Goal: Information Seeking & Learning: Learn about a topic

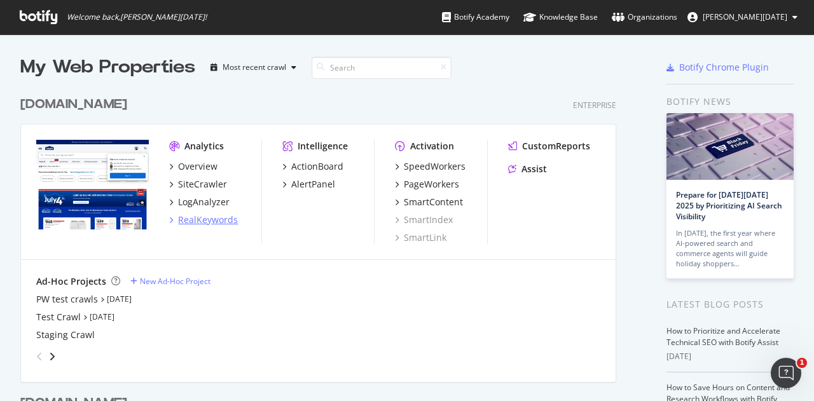
click at [205, 218] on div "RealKeywords" at bounding box center [208, 220] width 60 height 13
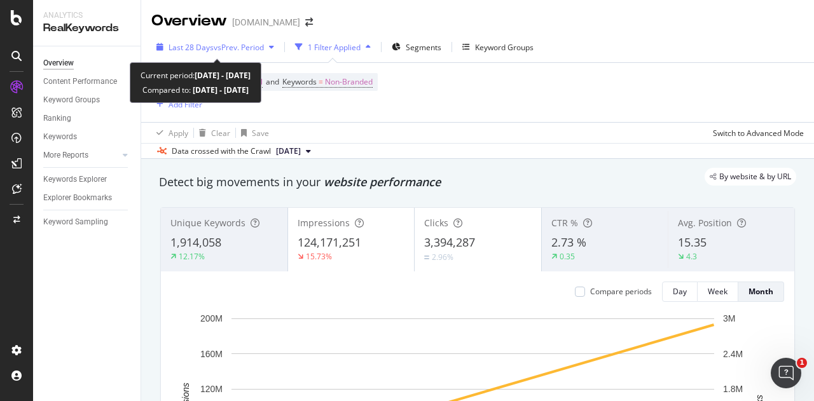
click at [251, 45] on span "vs Prev. Period" at bounding box center [239, 47] width 50 height 11
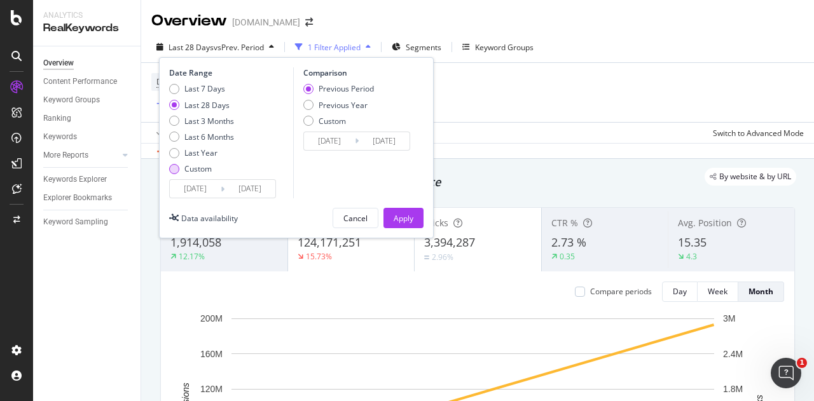
click at [202, 172] on div "Custom" at bounding box center [197, 168] width 27 height 11
click at [195, 189] on input "[DATE]" at bounding box center [195, 189] width 51 height 18
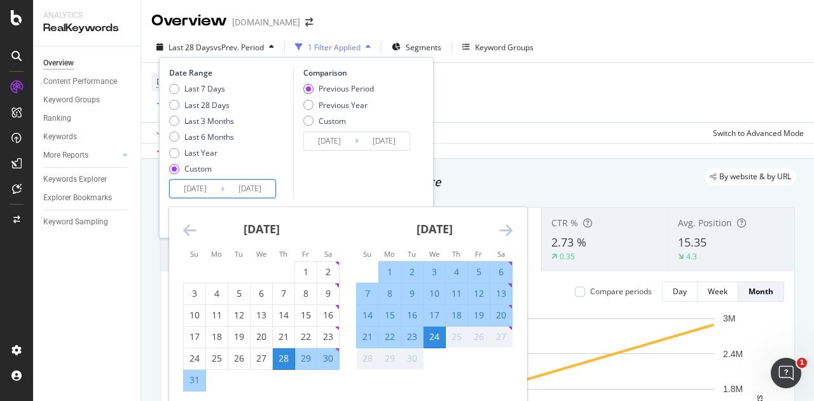
click at [189, 230] on icon "Move backward to switch to the previous month." at bounding box center [189, 230] width 13 height 15
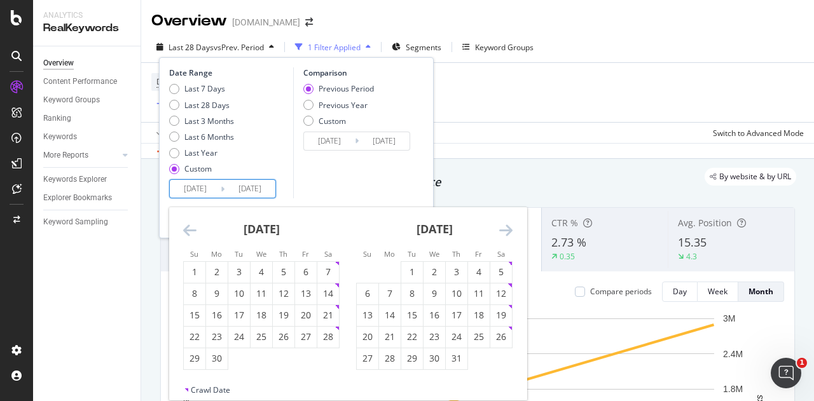
click at [189, 230] on icon "Move backward to switch to the previous month." at bounding box center [189, 230] width 13 height 15
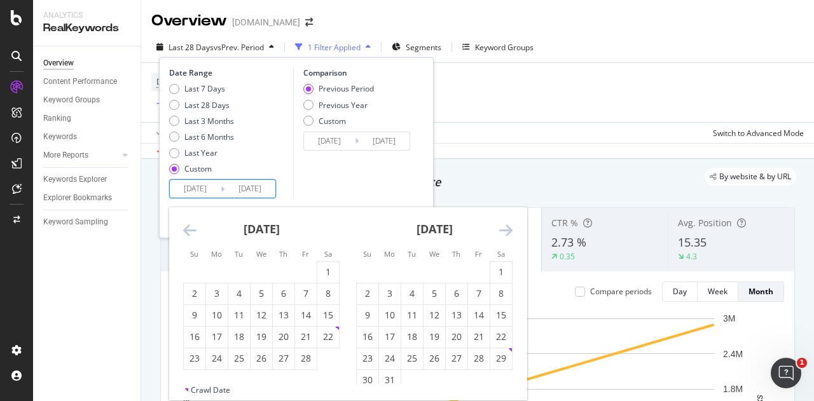
click at [189, 230] on icon "Move backward to switch to the previous month." at bounding box center [189, 230] width 13 height 15
click at [188, 230] on icon "Move backward to switch to the previous month." at bounding box center [189, 230] width 13 height 15
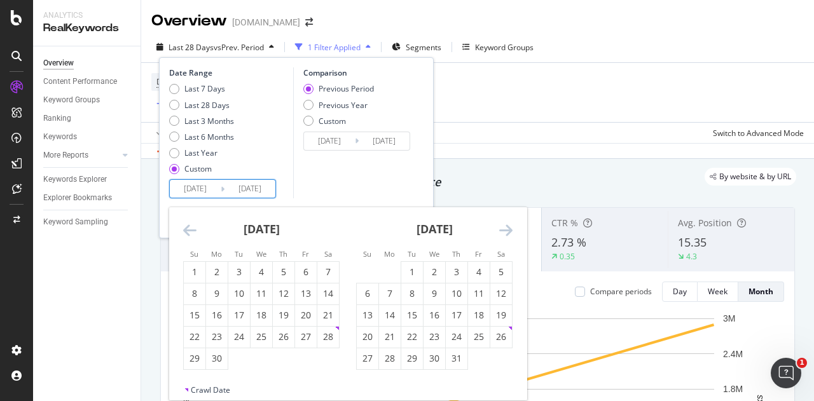
click at [188, 230] on icon "Move backward to switch to the previous month." at bounding box center [189, 230] width 13 height 15
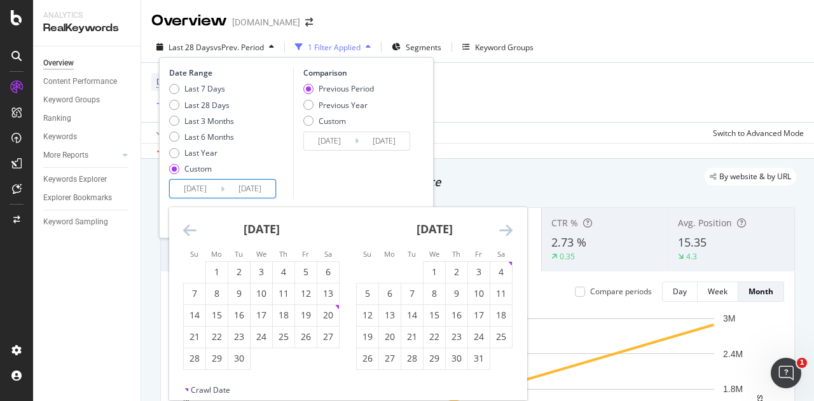
click at [188, 230] on icon "Move backward to switch to the previous month." at bounding box center [189, 230] width 13 height 15
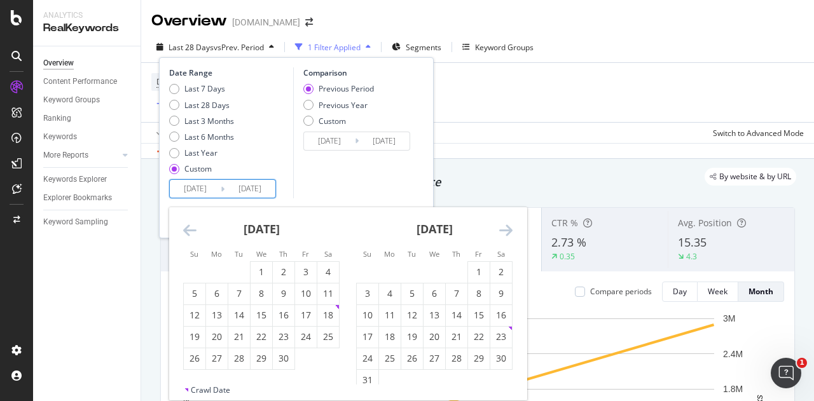
click at [188, 230] on icon "Move backward to switch to the previous month." at bounding box center [189, 230] width 13 height 15
click at [332, 274] on div "1" at bounding box center [328, 272] width 22 height 13
type input "[DATE]"
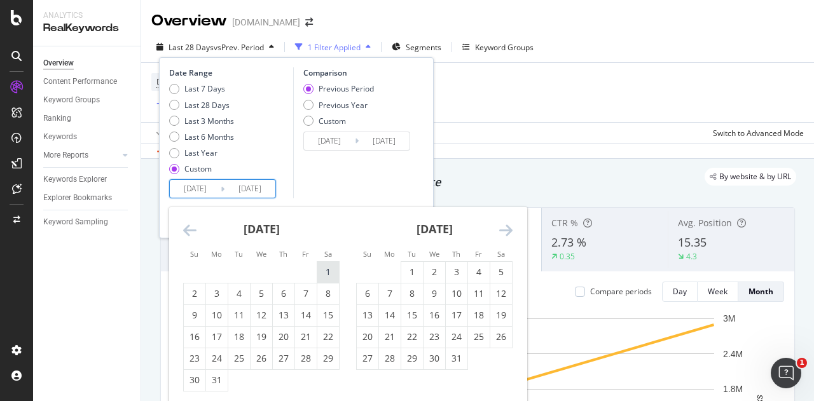
type input "[DATE]"
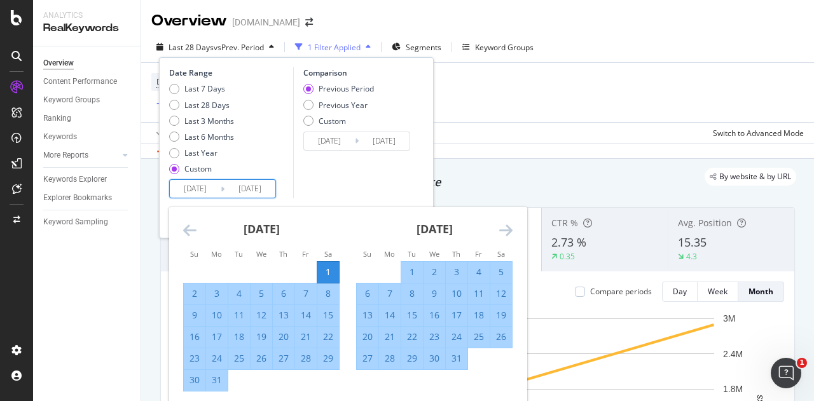
click at [213, 382] on div "31" at bounding box center [217, 380] width 22 height 13
type input "[DATE]"
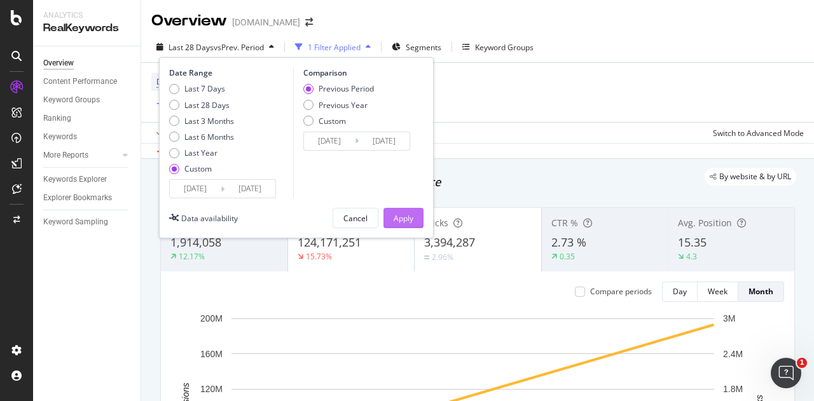
click at [401, 213] on div "Apply" at bounding box center [404, 218] width 20 height 11
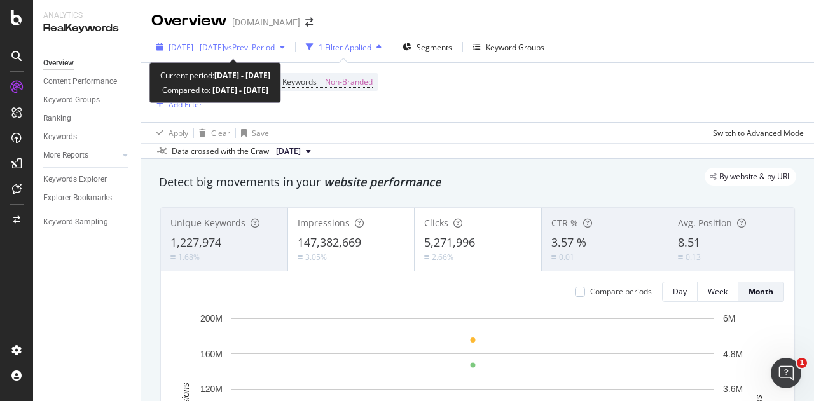
click at [246, 49] on span "vs Prev. Period" at bounding box center [250, 47] width 50 height 11
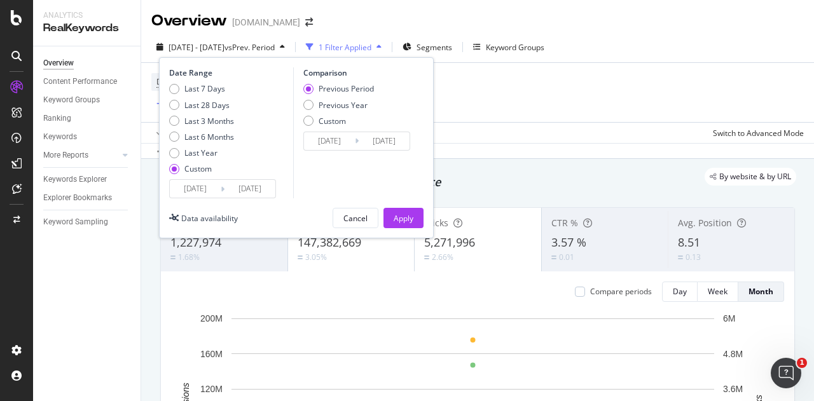
click at [246, 49] on span "vs Prev. Period" at bounding box center [250, 47] width 50 height 11
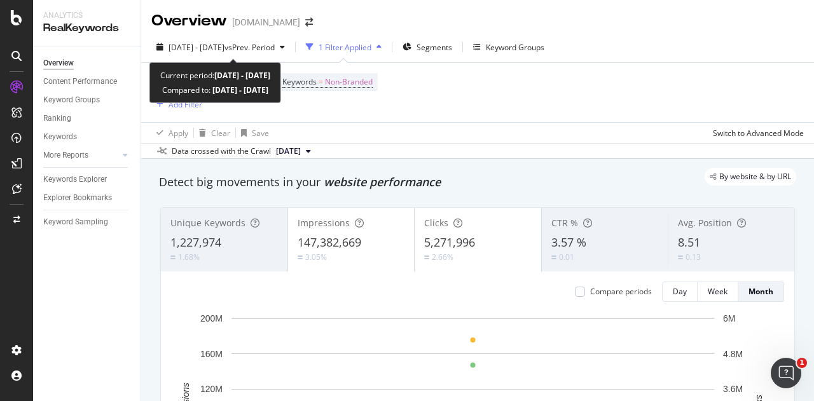
click at [246, 49] on span "vs Prev. Period" at bounding box center [250, 47] width 50 height 11
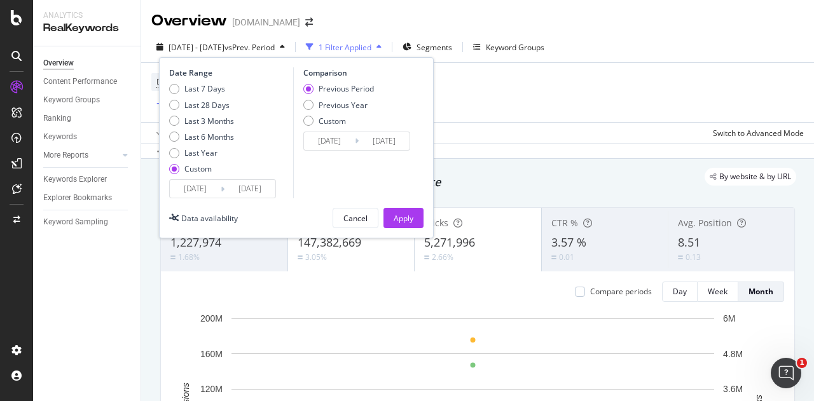
click at [246, 49] on span "vs Prev. Period" at bounding box center [250, 47] width 50 height 11
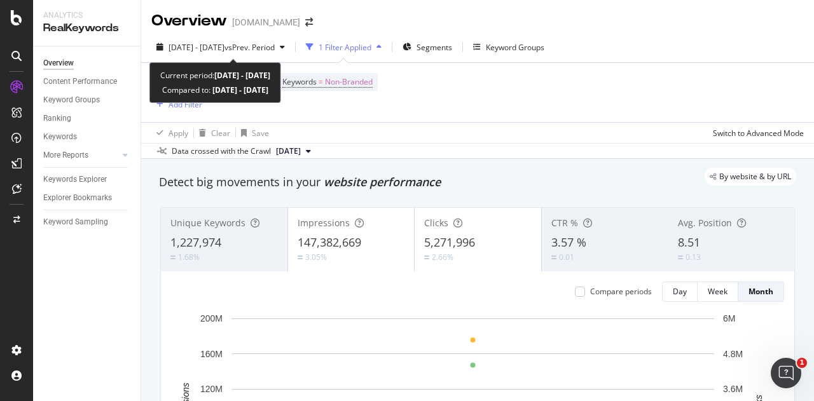
click at [246, 49] on span "vs Prev. Period" at bounding box center [250, 47] width 50 height 11
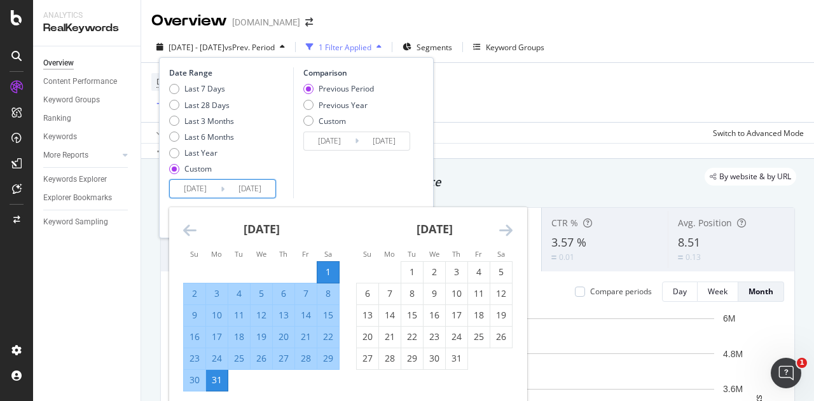
click at [191, 182] on input "[DATE]" at bounding box center [195, 189] width 51 height 18
click at [322, 268] on div "1" at bounding box center [328, 272] width 22 height 13
click at [196, 233] on icon "Move backward to switch to the previous month." at bounding box center [189, 230] width 13 height 15
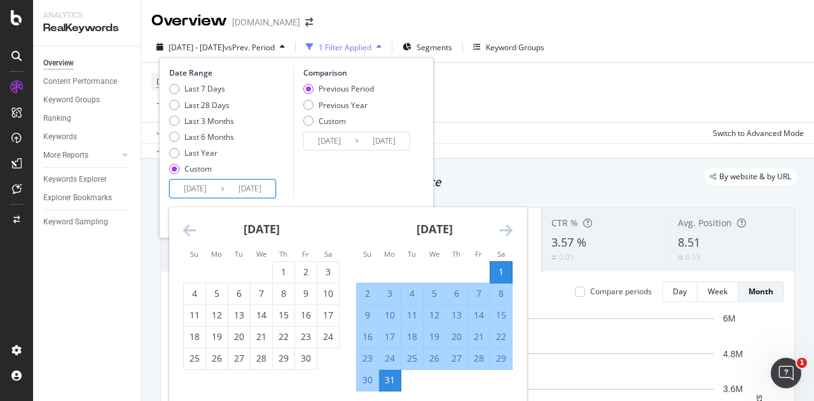
click at [191, 228] on icon "Move backward to switch to the previous month." at bounding box center [189, 230] width 13 height 15
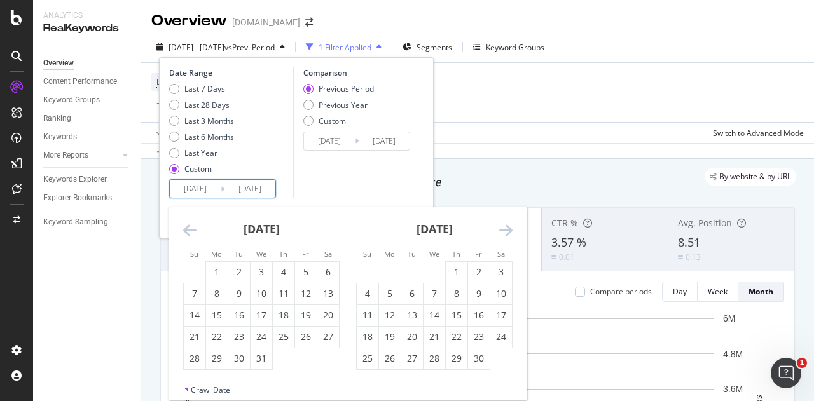
click at [191, 228] on icon "Move backward to switch to the previous month." at bounding box center [189, 230] width 13 height 15
click at [332, 272] on div "1" at bounding box center [328, 272] width 22 height 13
type input "[DATE]"
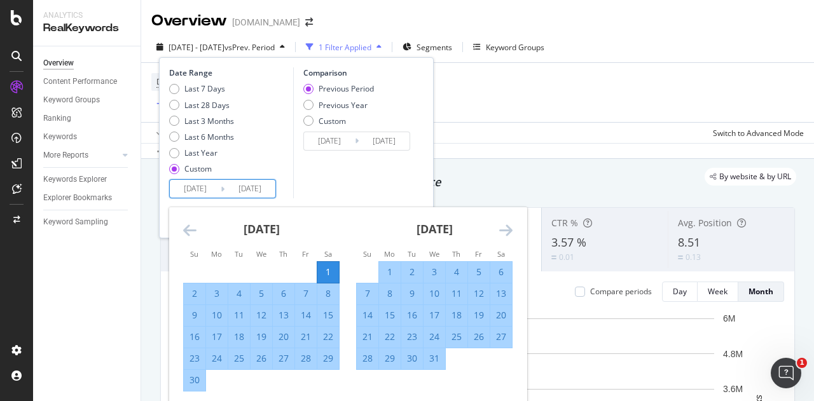
click at [511, 236] on icon "Move forward to switch to the next month." at bounding box center [505, 230] width 13 height 15
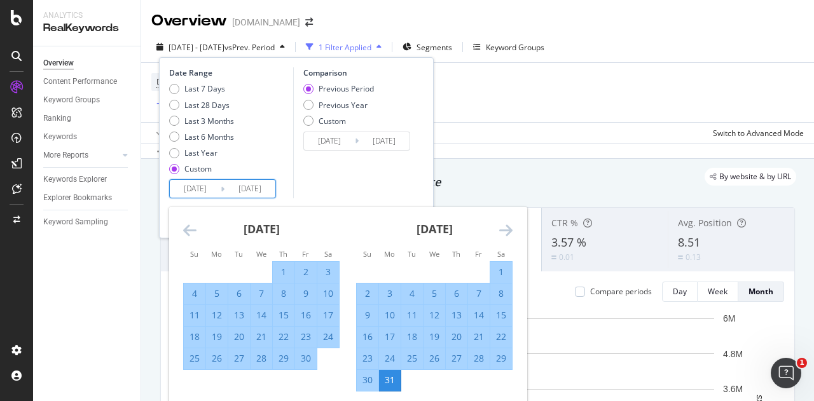
click at [511, 236] on icon "Move forward to switch to the next month." at bounding box center [505, 230] width 13 height 15
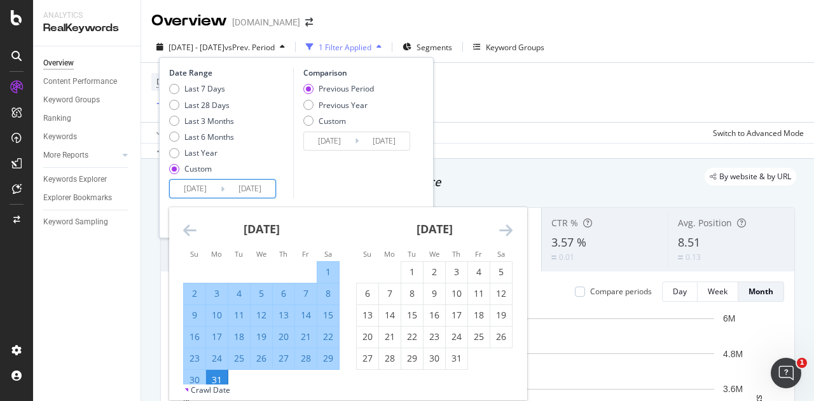
click at [511, 236] on icon "Move forward to switch to the next month." at bounding box center [505, 230] width 13 height 15
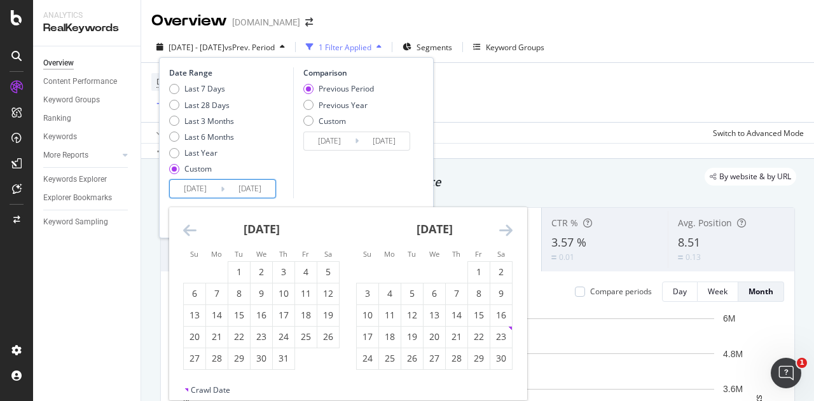
click at [511, 236] on icon "Move forward to switch to the next month." at bounding box center [505, 230] width 13 height 15
click at [477, 296] on div "13" at bounding box center [479, 294] width 22 height 13
type input "[DATE]"
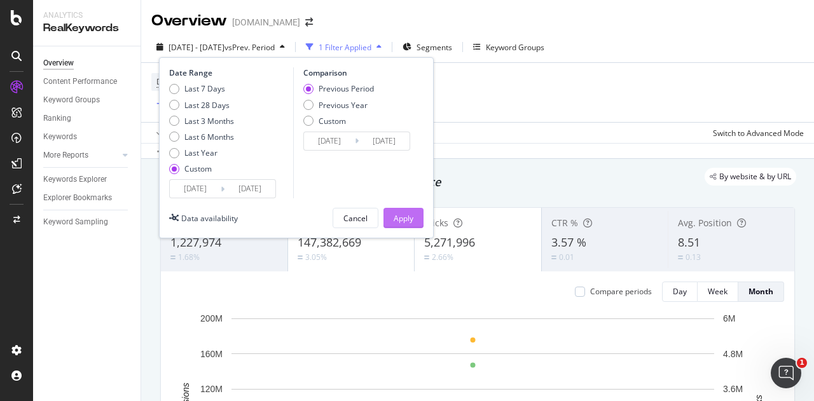
click at [412, 214] on div "Apply" at bounding box center [404, 218] width 20 height 11
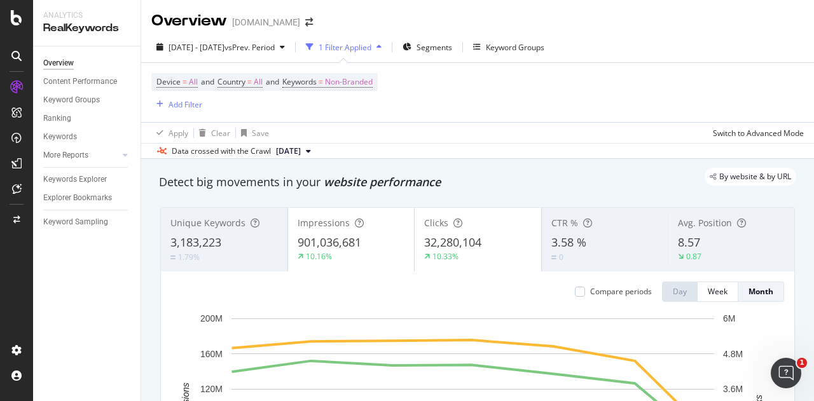
click at [298, 153] on span "[DATE]" at bounding box center [288, 151] width 25 height 11
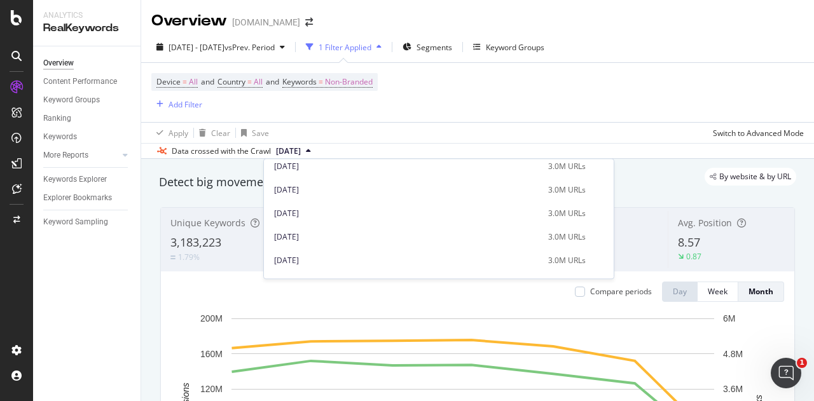
scroll to position [867, 0]
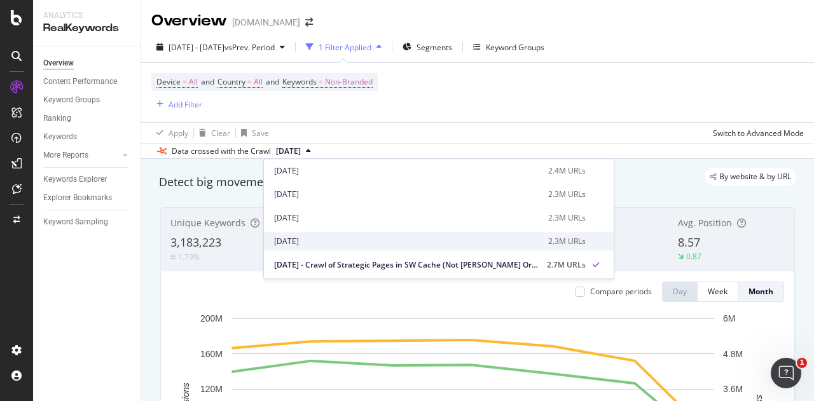
click at [307, 241] on div "[DATE]" at bounding box center [407, 241] width 267 height 11
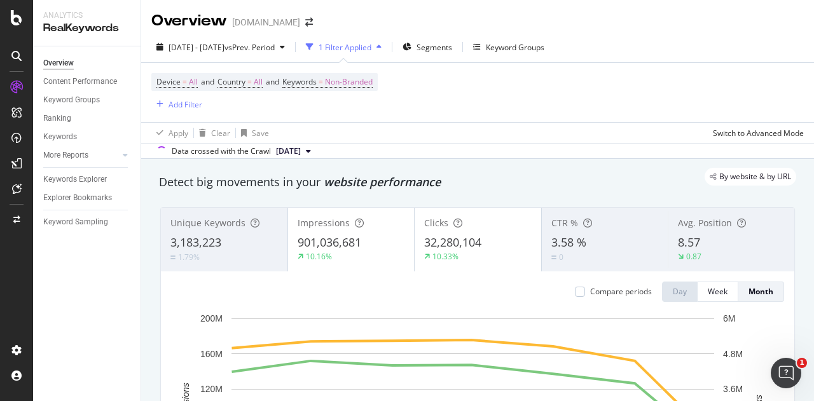
click at [301, 150] on span "[DATE]" at bounding box center [288, 151] width 25 height 11
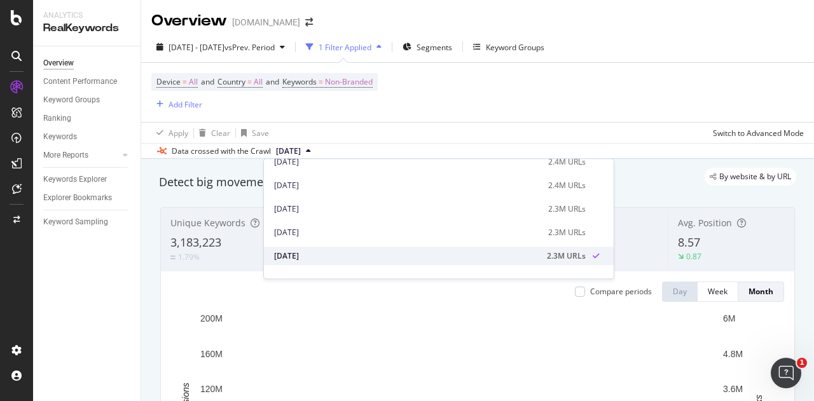
scroll to position [867, 0]
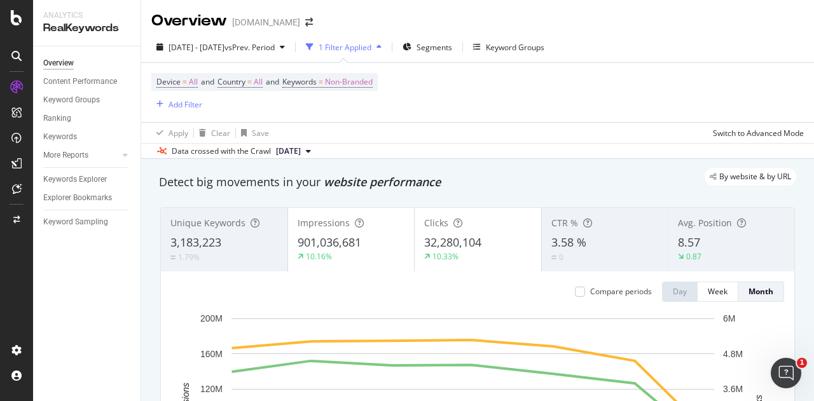
click at [605, 114] on div "Device = All and Country = All and Keywords = Non-Branded Add Filter" at bounding box center [477, 92] width 653 height 59
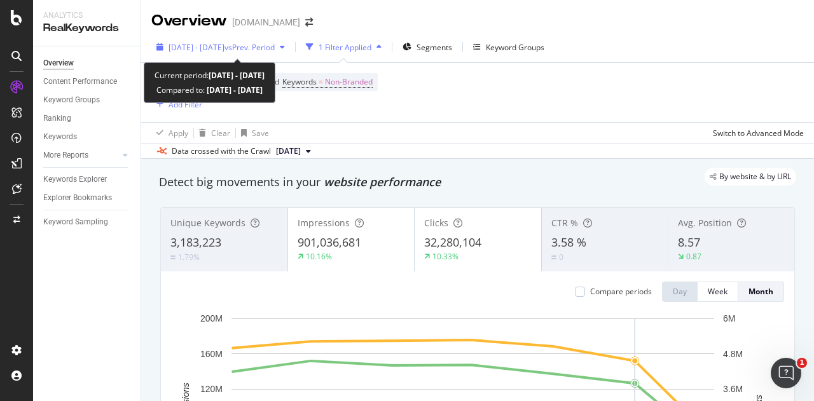
click at [218, 48] on span "[DATE] - [DATE]" at bounding box center [197, 47] width 56 height 11
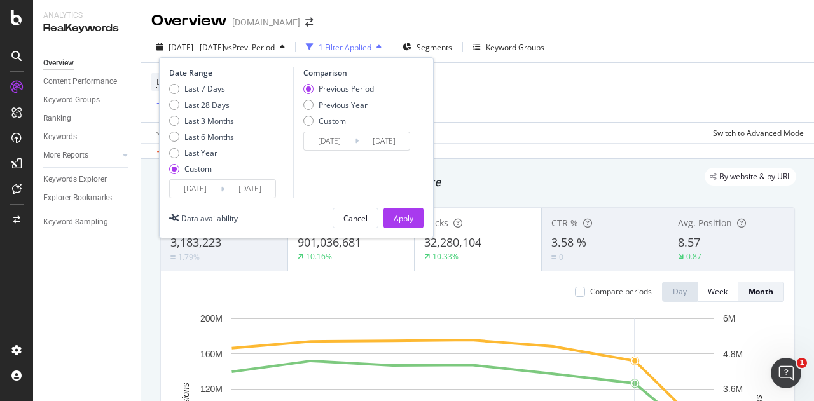
click at [201, 186] on input "[DATE]" at bounding box center [195, 189] width 51 height 18
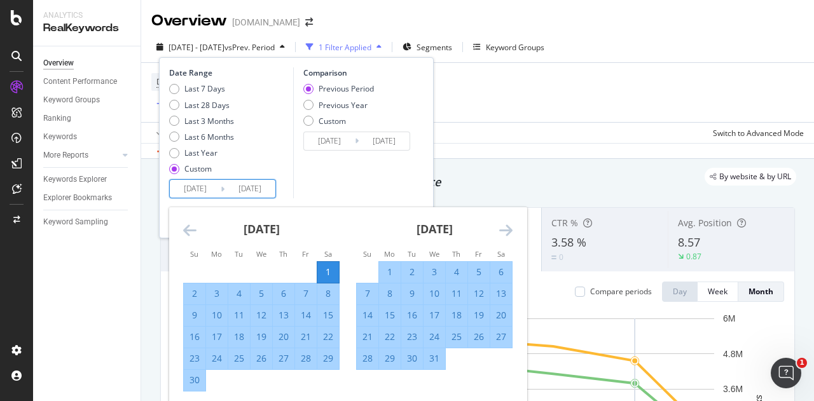
click at [515, 225] on div "[DATE] 1 2 3 4 5 6 7 8 9 10 11 12 13 14 15 16 17 18 19 20 21 22 23 24 25 26 27 …" at bounding box center [434, 288] width 173 height 163
click at [505, 229] on icon "Move forward to switch to the next month." at bounding box center [505, 230] width 13 height 15
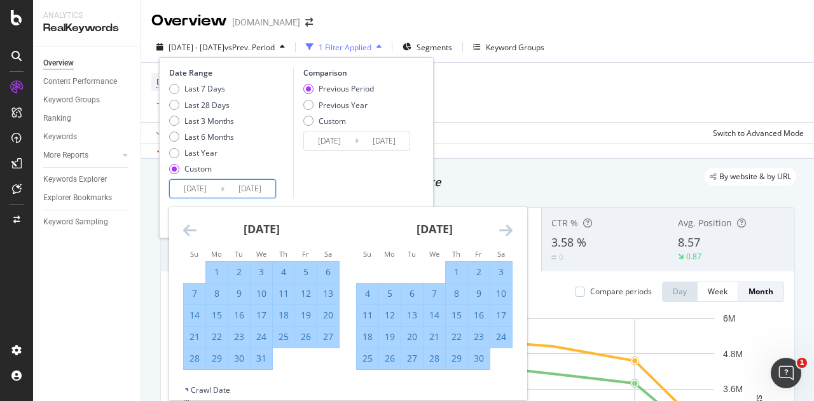
click at [505, 229] on icon "Move forward to switch to the next month." at bounding box center [505, 230] width 13 height 15
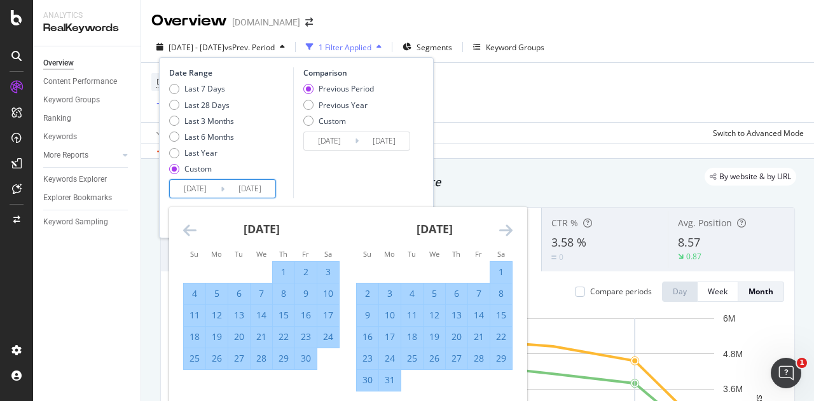
click at [505, 229] on icon "Move forward to switch to the next month." at bounding box center [505, 230] width 13 height 15
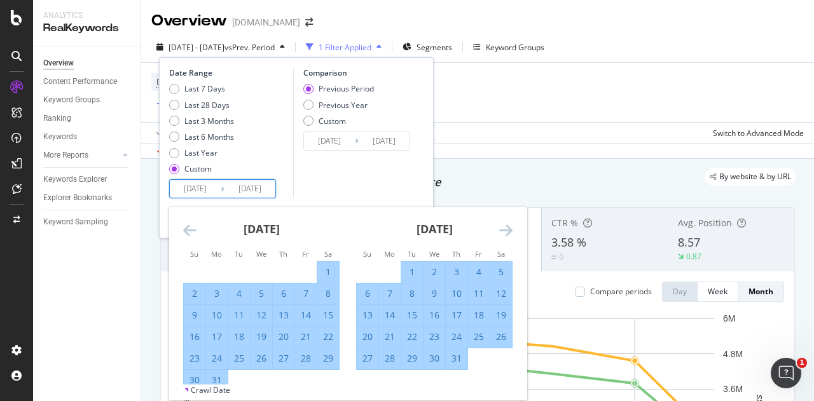
click at [505, 229] on icon "Move forward to switch to the next month." at bounding box center [505, 230] width 13 height 15
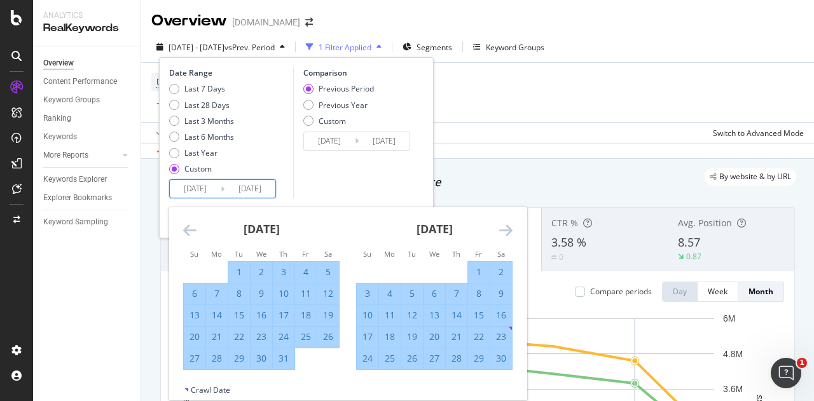
click at [328, 315] on div "19" at bounding box center [328, 315] width 22 height 13
type input "[DATE]"
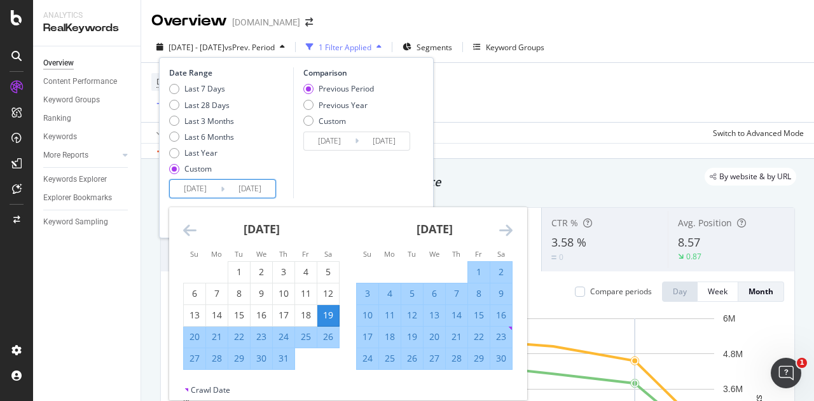
click at [307, 333] on div "25" at bounding box center [306, 337] width 22 height 13
type input "[DATE]"
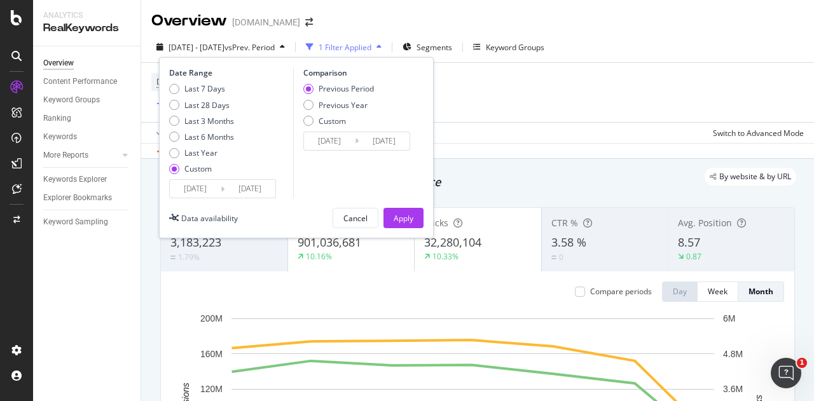
click at [348, 137] on input "[DATE]" at bounding box center [329, 141] width 51 height 18
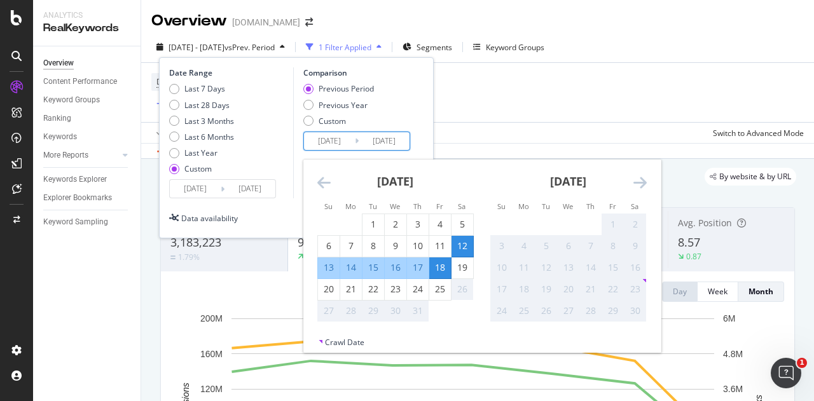
click at [199, 189] on input "[DATE]" at bounding box center [195, 189] width 51 height 18
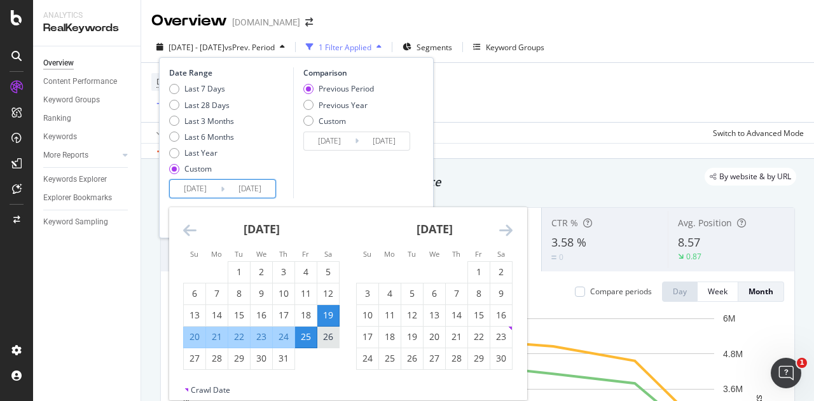
click at [327, 338] on div "26" at bounding box center [328, 337] width 22 height 13
type input "[DATE]"
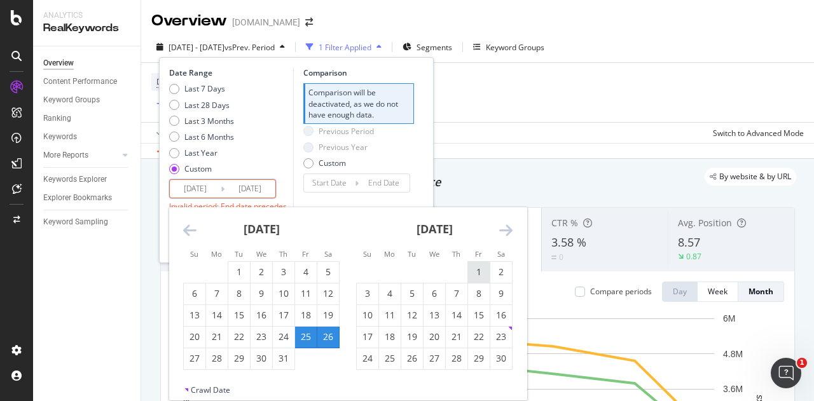
click at [478, 274] on div "1" at bounding box center [479, 272] width 22 height 13
type input "[DATE]"
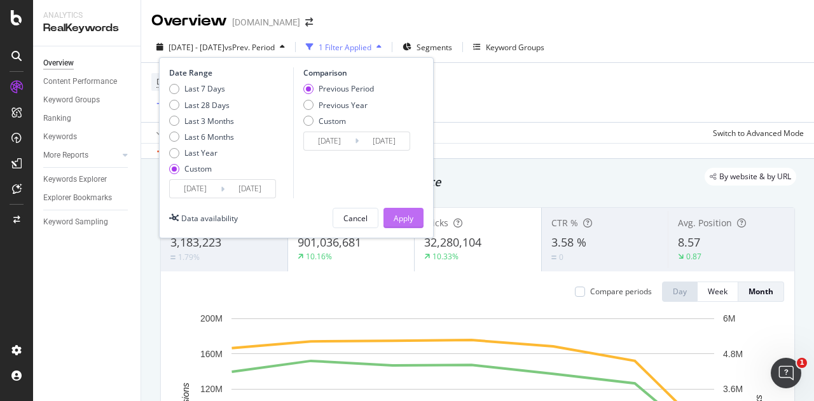
click at [398, 211] on div "Apply" at bounding box center [404, 218] width 20 height 19
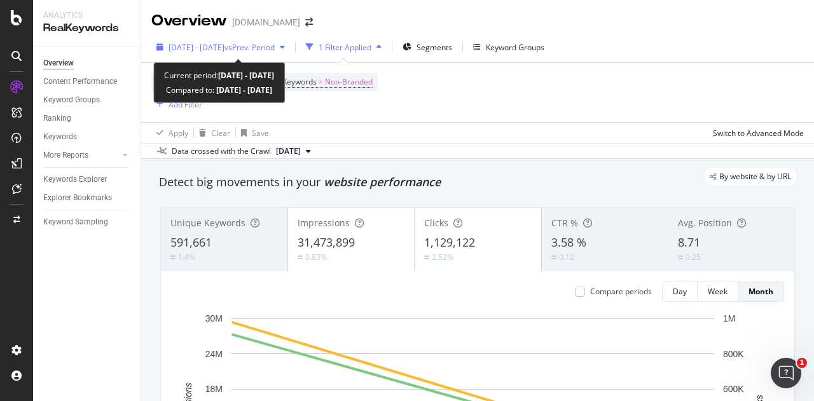
click at [272, 50] on span "vs Prev. Period" at bounding box center [250, 47] width 50 height 11
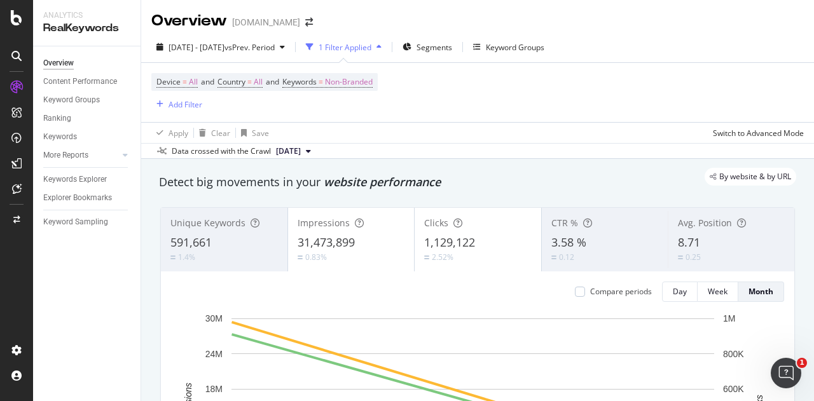
click at [543, 88] on div "Device = All and Country = All and Keywords = Non-Branded Add Filter" at bounding box center [477, 92] width 653 height 59
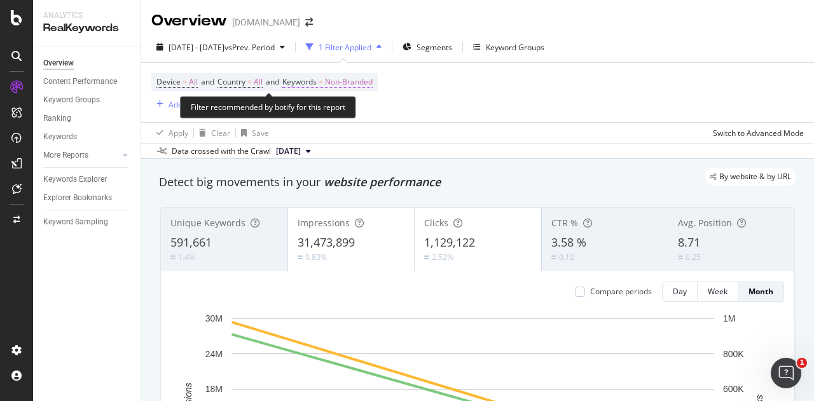
click at [344, 81] on span "Non-Branded" at bounding box center [349, 82] width 48 height 18
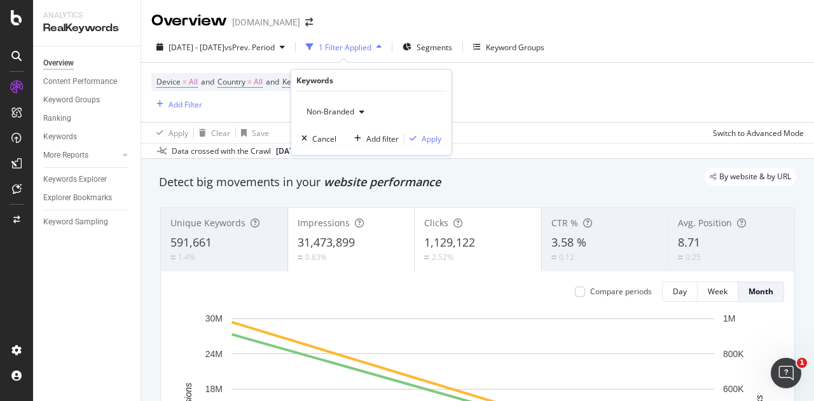
click at [330, 114] on span "Non-Branded" at bounding box center [328, 111] width 53 height 11
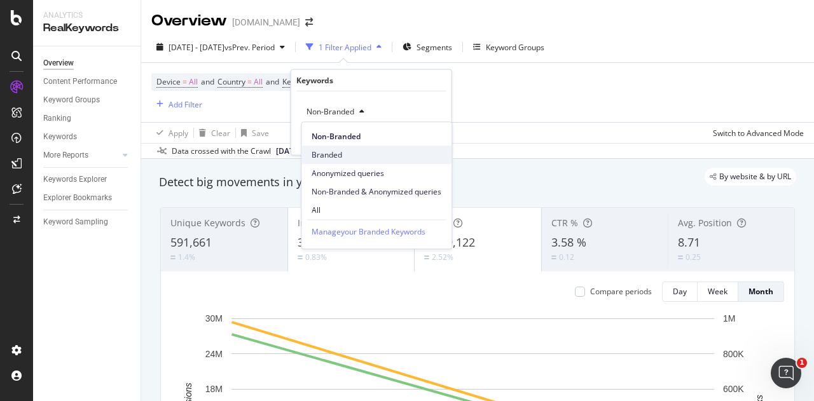
click at [317, 157] on span "Branded" at bounding box center [377, 155] width 130 height 11
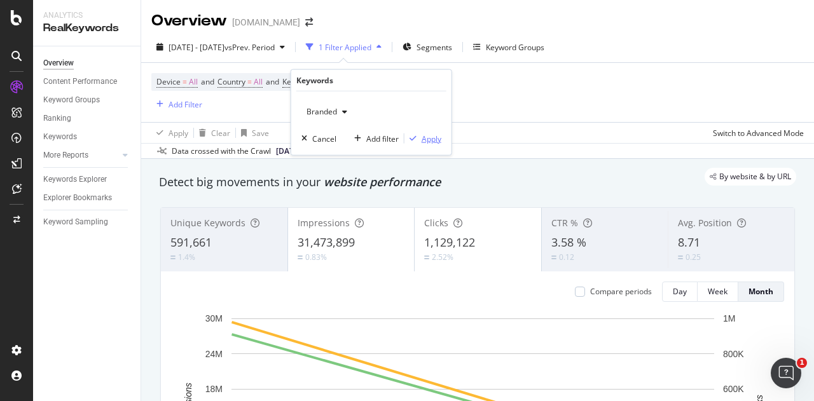
click at [429, 134] on div "Apply" at bounding box center [432, 138] width 20 height 11
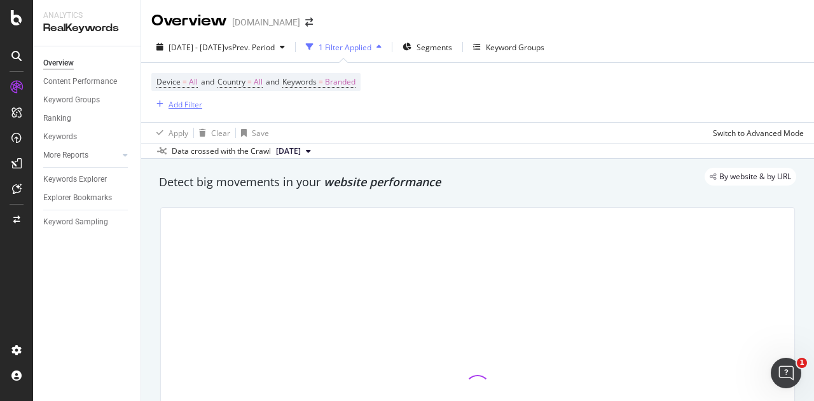
click at [179, 102] on div "Add Filter" at bounding box center [186, 104] width 34 height 11
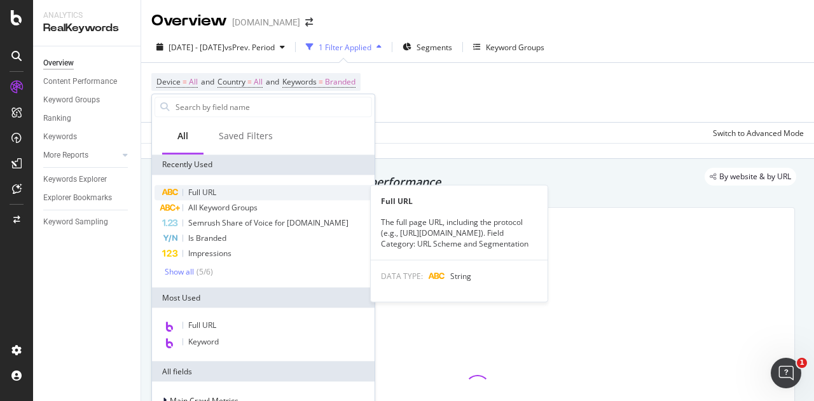
click at [206, 190] on span "Full URL" at bounding box center [202, 192] width 28 height 11
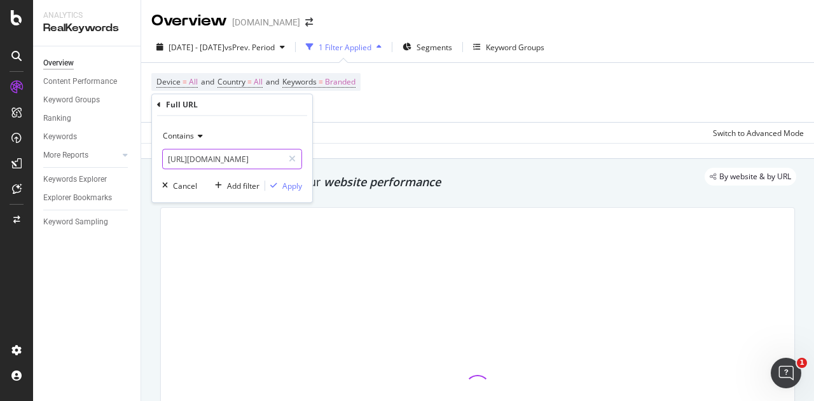
click at [215, 158] on input "[URL][DOMAIN_NAME]" at bounding box center [223, 159] width 120 height 20
type input "/st"
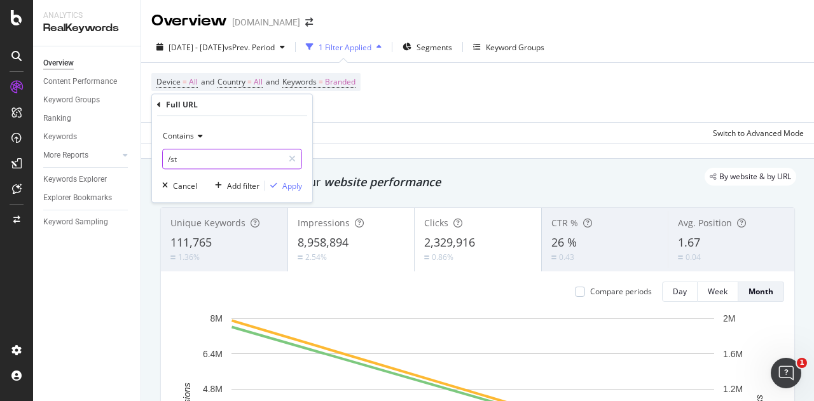
click at [215, 158] on input "/st" at bounding box center [223, 159] width 120 height 20
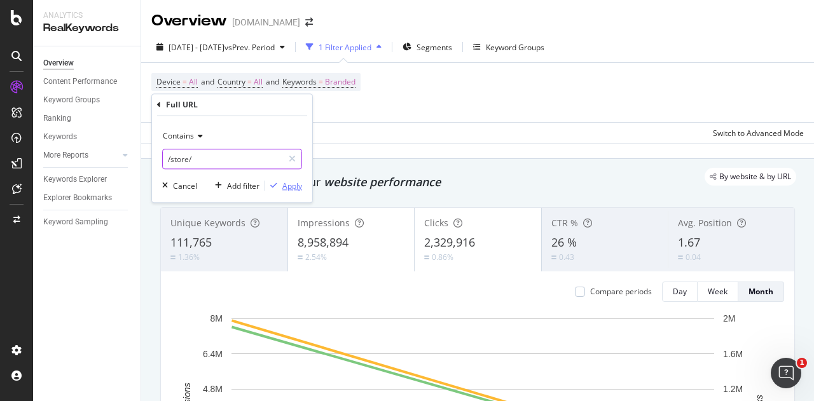
type input "/store/"
click at [288, 191] on button "Apply" at bounding box center [283, 185] width 37 height 13
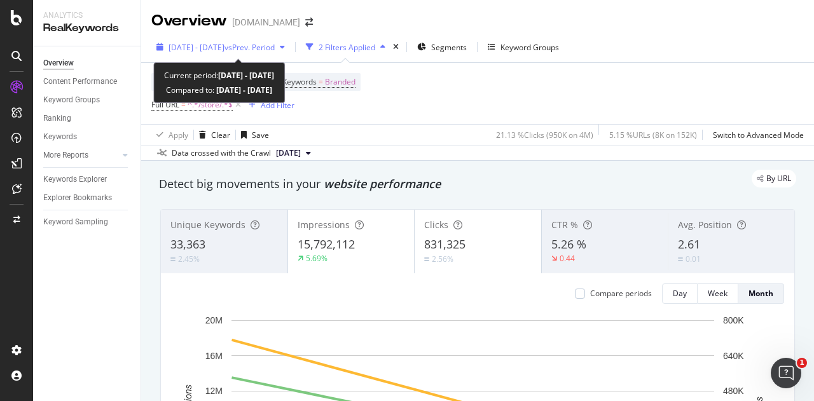
click at [210, 48] on span "[DATE] - [DATE]" at bounding box center [197, 47] width 56 height 11
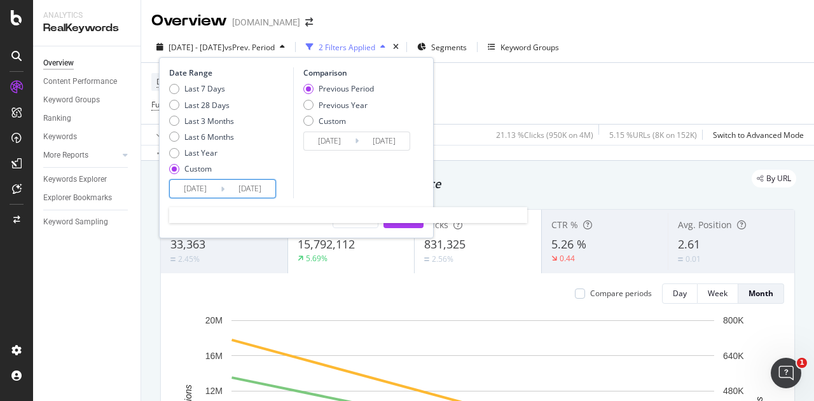
click at [192, 190] on input "[DATE]" at bounding box center [195, 189] width 51 height 18
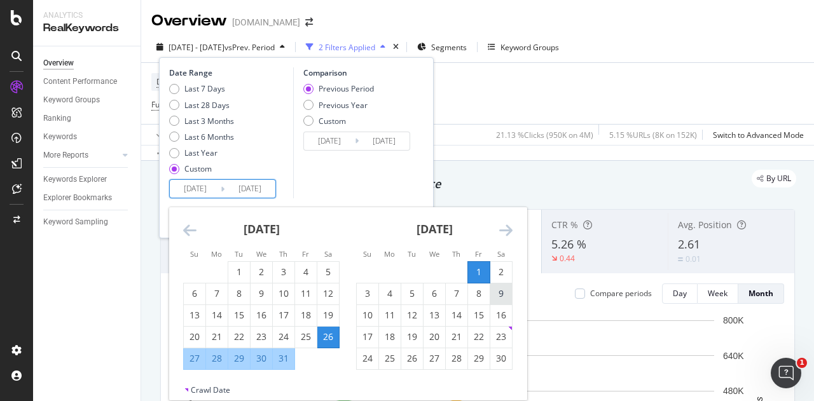
click at [501, 292] on div "9" at bounding box center [501, 294] width 22 height 13
type input "[DATE]"
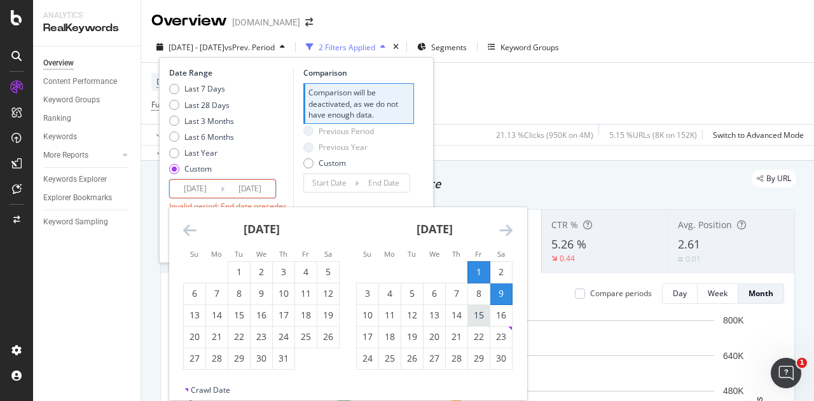
click at [477, 314] on div "15" at bounding box center [479, 315] width 22 height 13
type input "[DATE]"
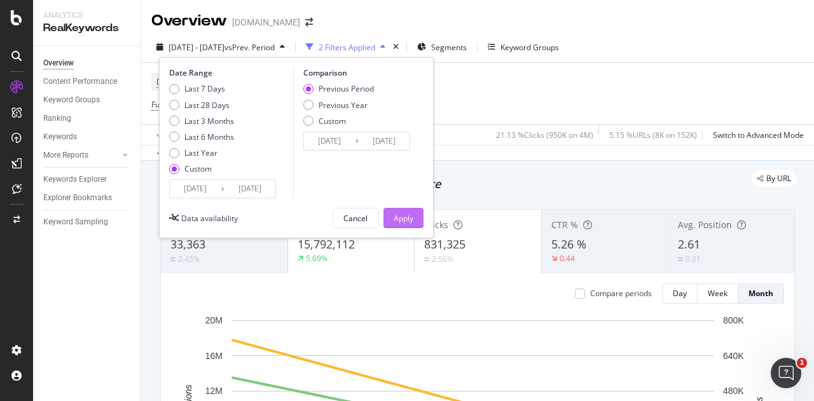
click at [405, 214] on div "Apply" at bounding box center [404, 218] width 20 height 11
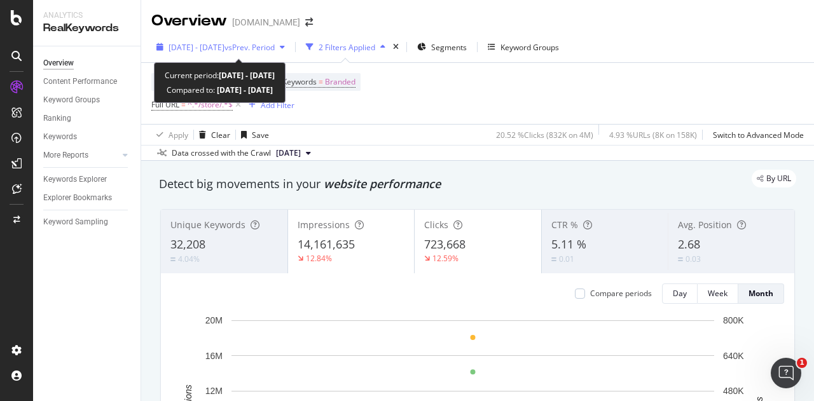
click at [225, 45] on span "[DATE] - [DATE]" at bounding box center [197, 47] width 56 height 11
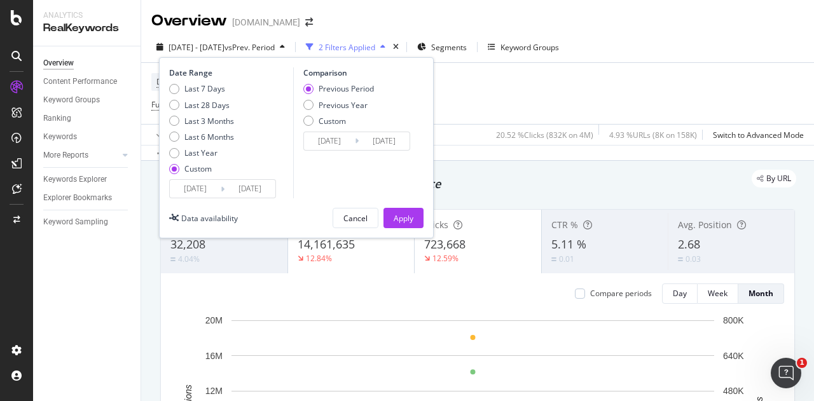
click at [191, 188] on input "[DATE]" at bounding box center [195, 189] width 51 height 18
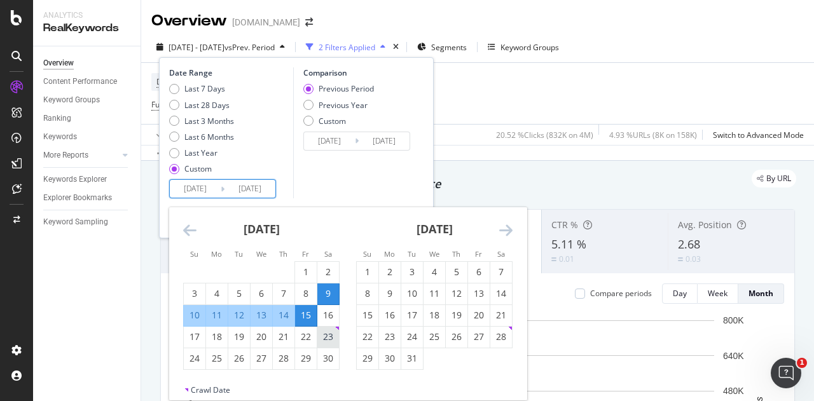
click at [323, 337] on div "23" at bounding box center [328, 337] width 22 height 13
type input "[DATE]"
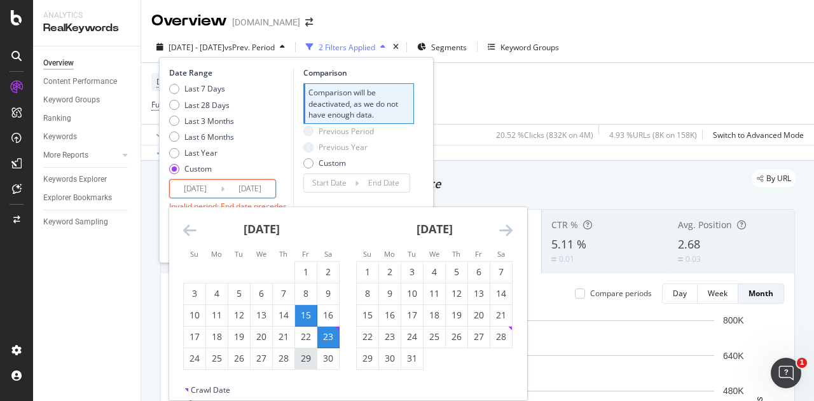
click at [304, 358] on div "29" at bounding box center [306, 358] width 22 height 13
type input "[DATE]"
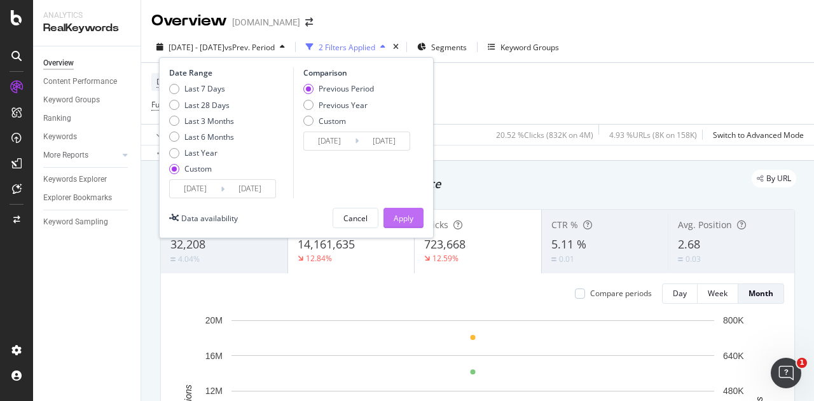
click at [410, 217] on div "Apply" at bounding box center [404, 218] width 20 height 11
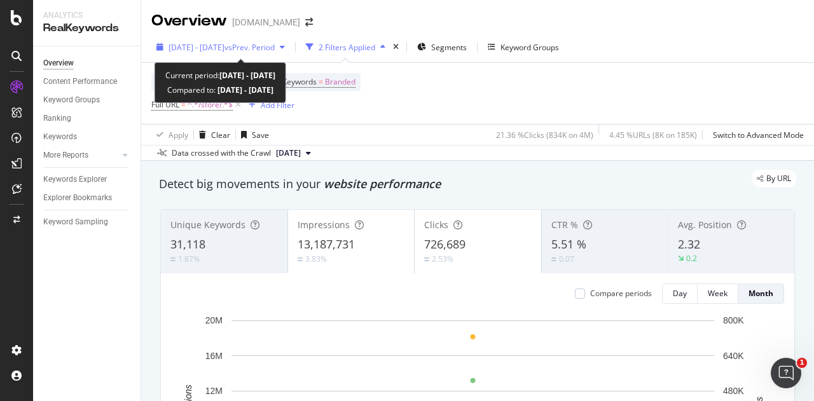
click at [225, 42] on span "[DATE] - [DATE]" at bounding box center [197, 47] width 56 height 11
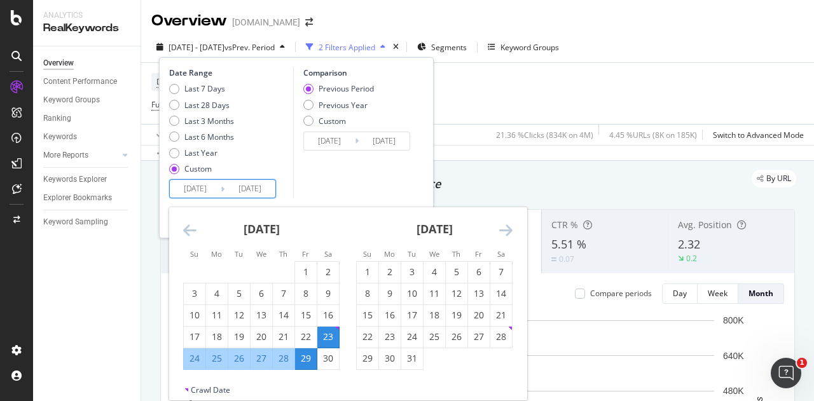
click at [200, 188] on input "[DATE]" at bounding box center [195, 189] width 51 height 18
click at [503, 271] on div "7" at bounding box center [501, 272] width 22 height 13
type input "[DATE]"
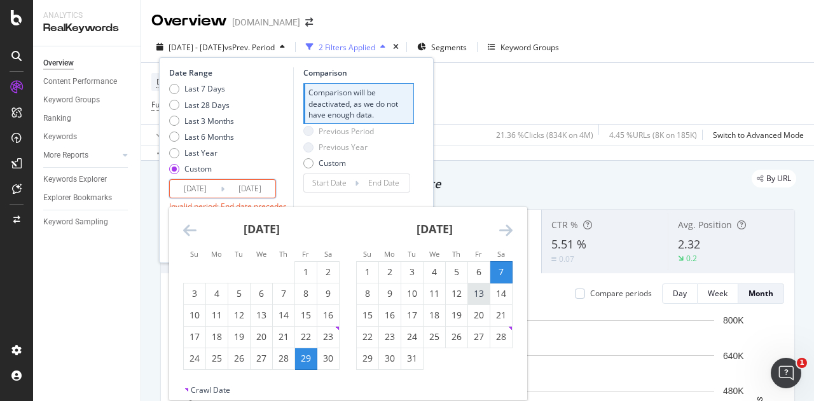
click at [483, 295] on div "13" at bounding box center [479, 294] width 22 height 13
type input "[DATE]"
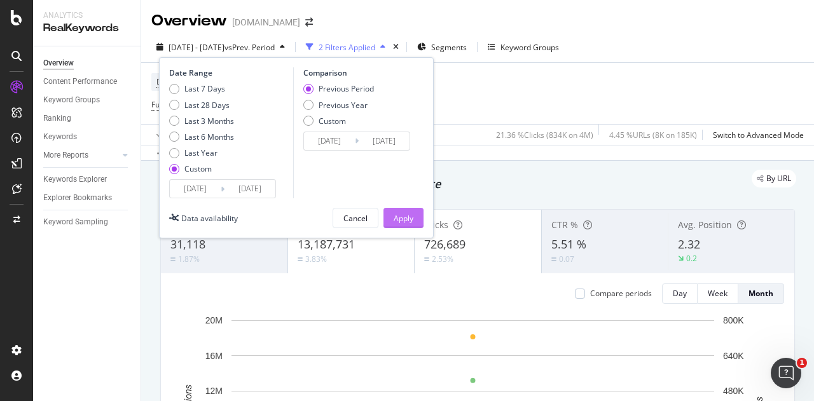
click at [414, 218] on button "Apply" at bounding box center [404, 218] width 40 height 20
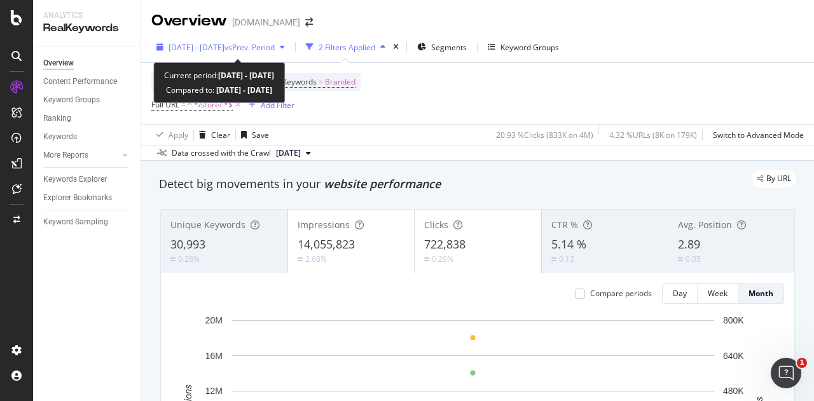
click at [225, 46] on span "[DATE] - [DATE]" at bounding box center [197, 47] width 56 height 11
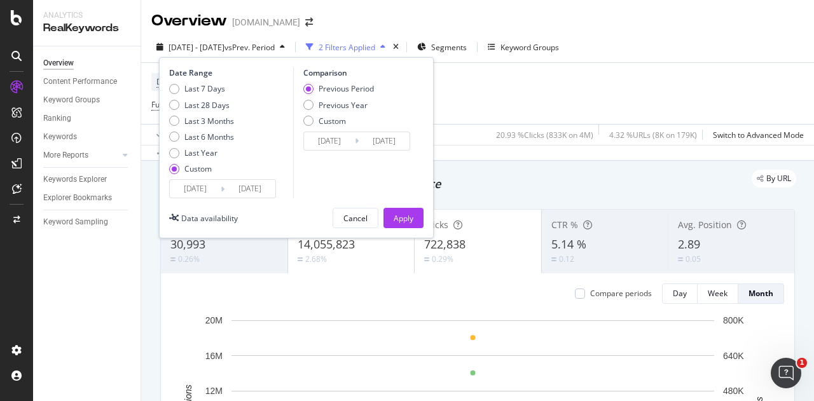
click at [202, 186] on input "[DATE]" at bounding box center [195, 189] width 51 height 18
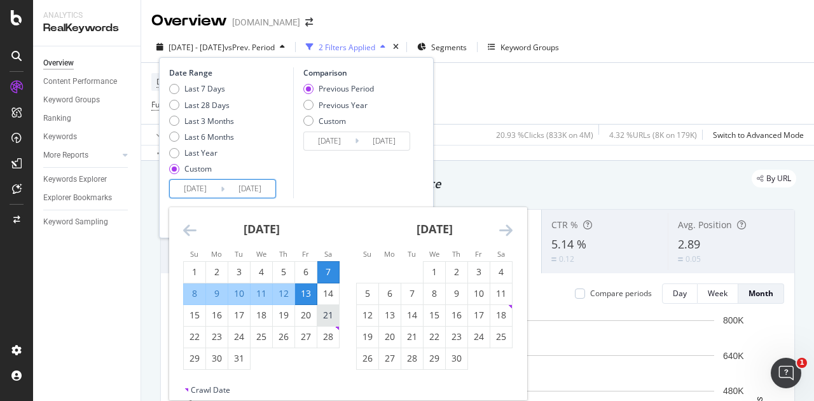
click at [328, 316] on div "21" at bounding box center [328, 315] width 22 height 13
type input "[DATE]"
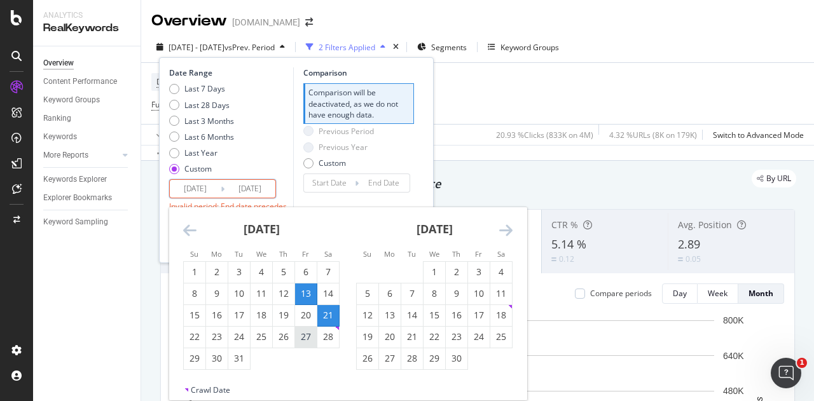
click at [303, 335] on div "27" at bounding box center [306, 337] width 22 height 13
type input "[DATE]"
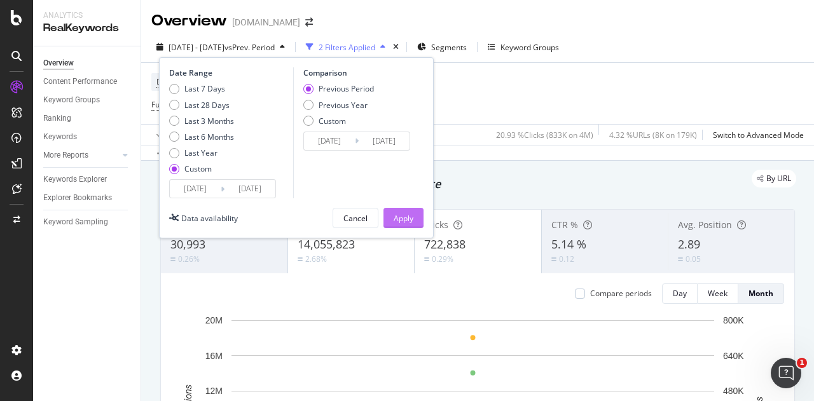
click at [398, 216] on div "Apply" at bounding box center [404, 218] width 20 height 11
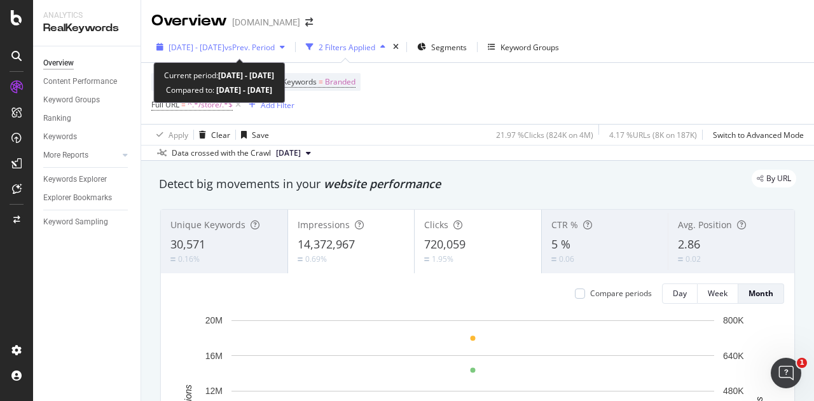
click at [215, 48] on span "[DATE] - [DATE]" at bounding box center [197, 47] width 56 height 11
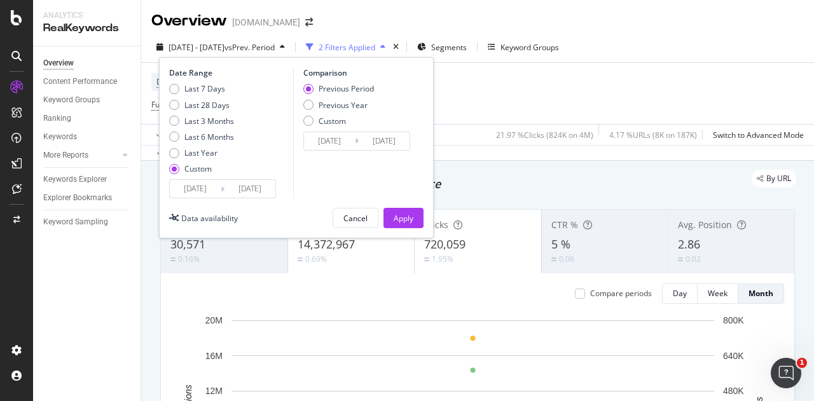
click at [209, 188] on input "[DATE]" at bounding box center [195, 189] width 51 height 18
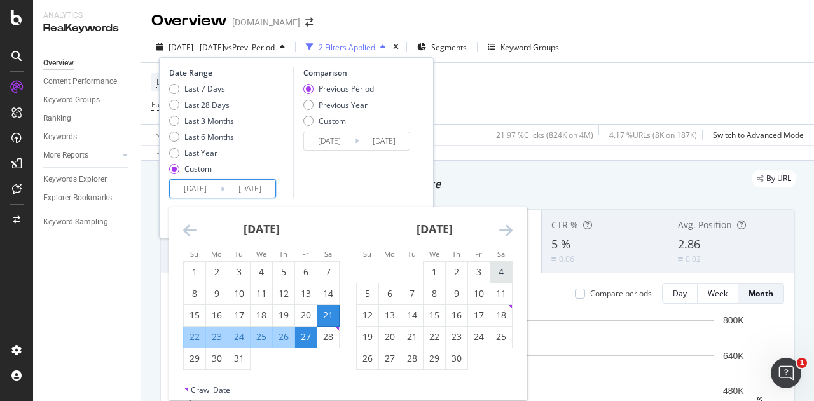
click at [506, 274] on div "4" at bounding box center [501, 272] width 22 height 13
type input "[DATE]"
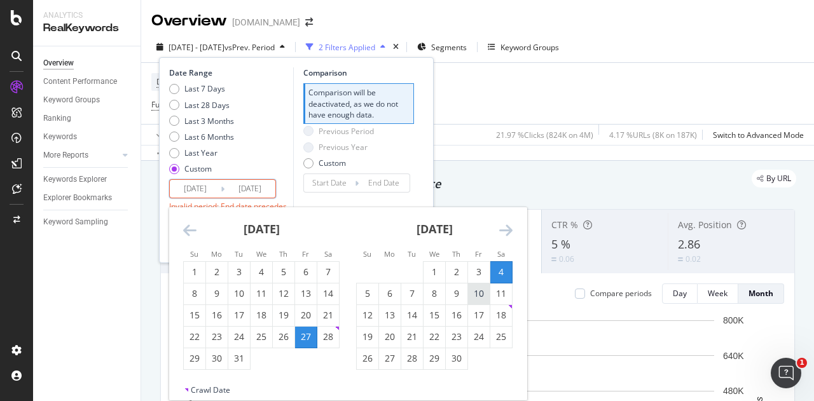
click at [472, 291] on div "10" at bounding box center [479, 294] width 22 height 13
type input "[DATE]"
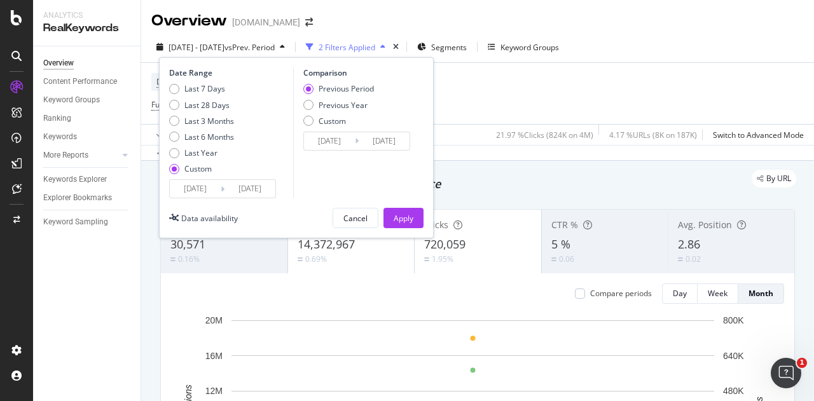
click at [392, 205] on div "Date Range Last 7 Days Last 28 Days Last 3 Months Last 6 Months Last Year Custo…" at bounding box center [296, 147] width 275 height 181
click at [397, 211] on div "Apply" at bounding box center [404, 218] width 20 height 19
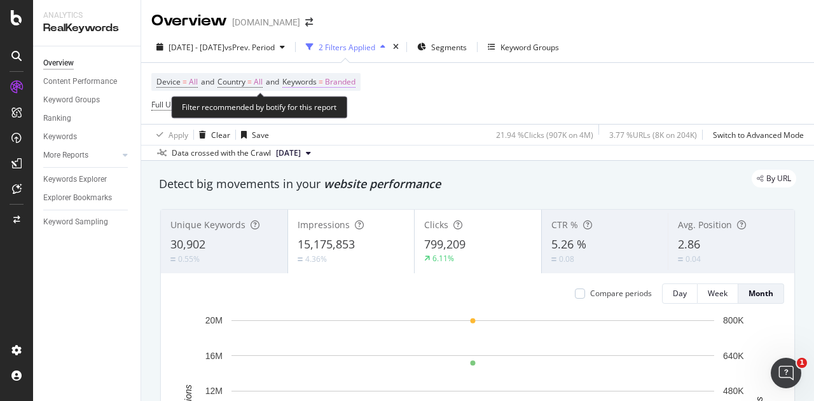
click at [338, 82] on span "Branded" at bounding box center [340, 82] width 31 height 18
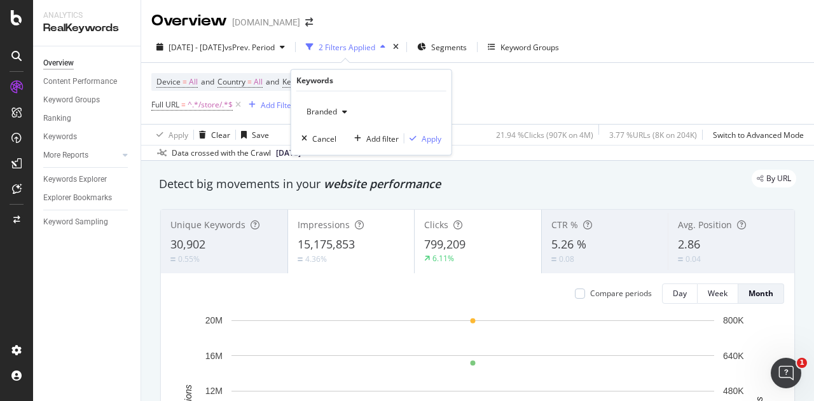
click at [340, 107] on div "Branded" at bounding box center [327, 111] width 51 height 19
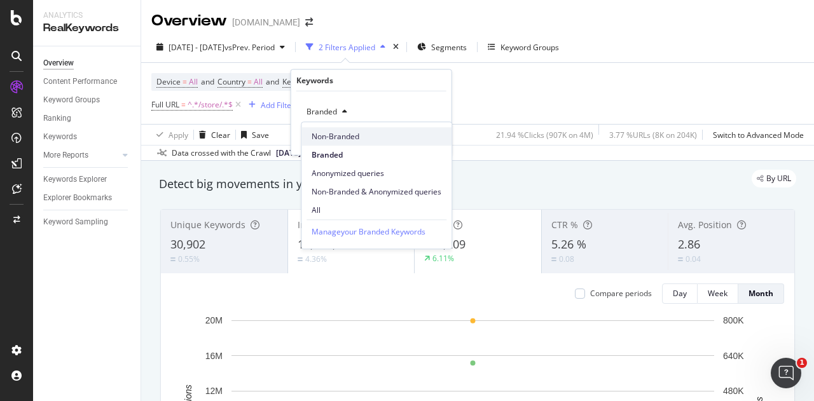
click at [329, 132] on span "Non-Branded" at bounding box center [377, 136] width 130 height 11
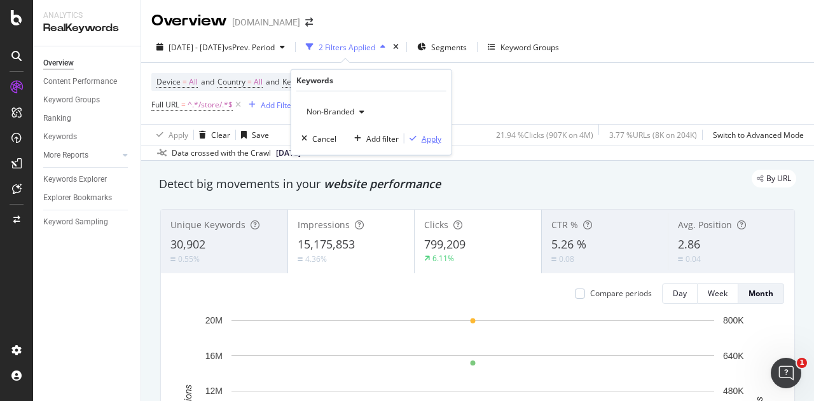
click at [431, 139] on div "Apply" at bounding box center [432, 138] width 20 height 11
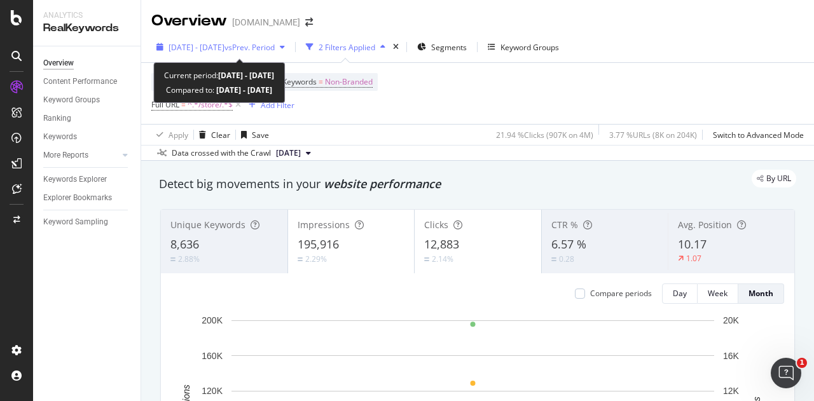
click at [212, 43] on span "[DATE] - [DATE]" at bounding box center [197, 47] width 56 height 11
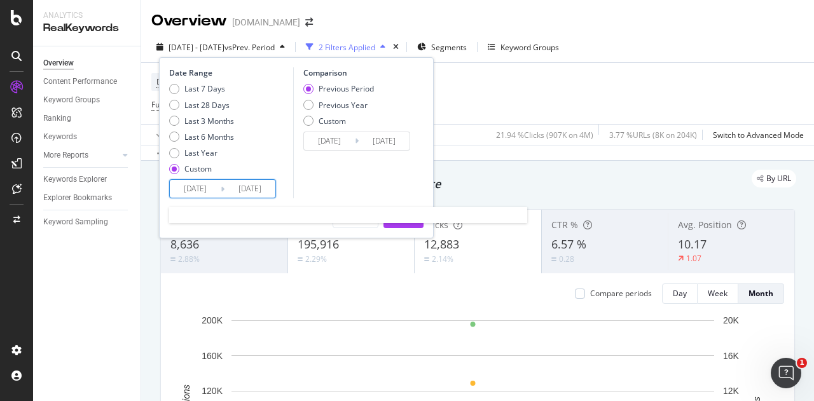
click at [198, 190] on input "[DATE]" at bounding box center [195, 189] width 51 height 18
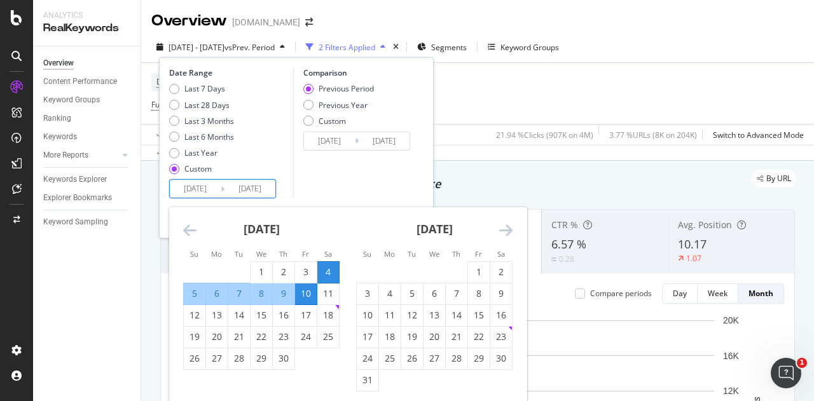
click at [187, 223] on icon "Move backward to switch to the previous month." at bounding box center [189, 230] width 13 height 15
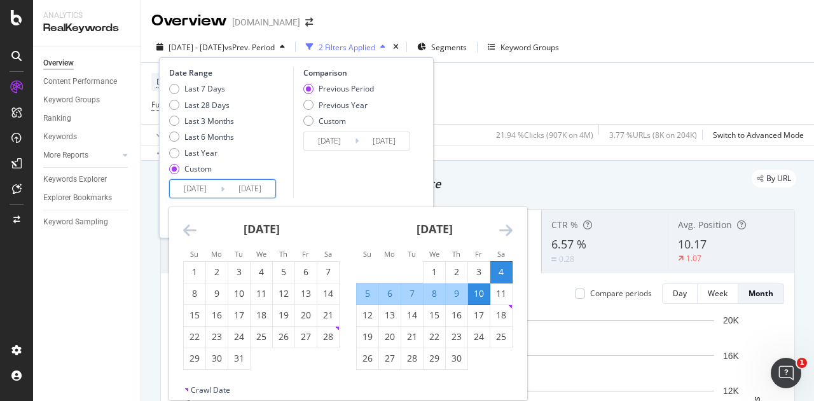
click at [187, 223] on icon "Move backward to switch to the previous month." at bounding box center [189, 230] width 13 height 15
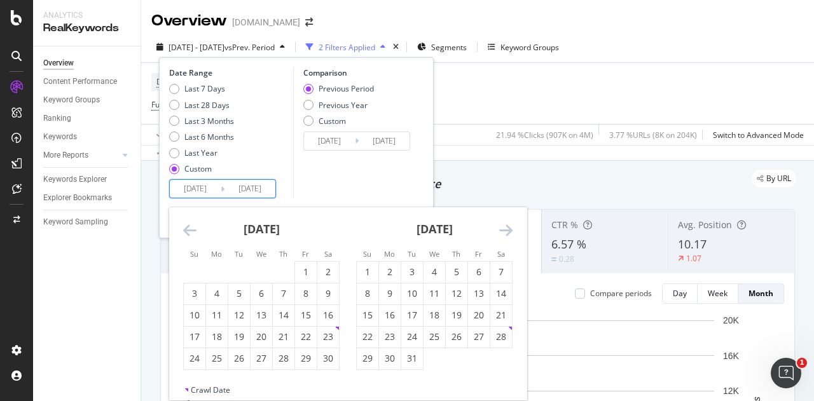
click at [187, 223] on icon "Move backward to switch to the previous month." at bounding box center [189, 230] width 13 height 15
click at [326, 335] on div "26" at bounding box center [328, 337] width 22 height 13
type input "[DATE]"
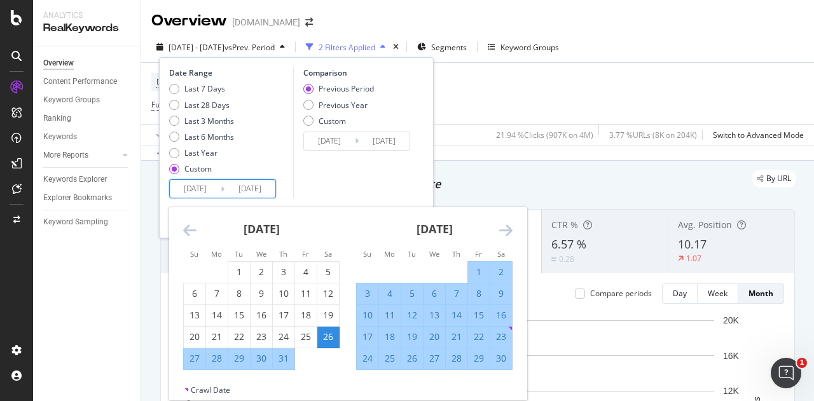
click at [485, 268] on div "1" at bounding box center [479, 272] width 22 height 13
type input "[DATE]"
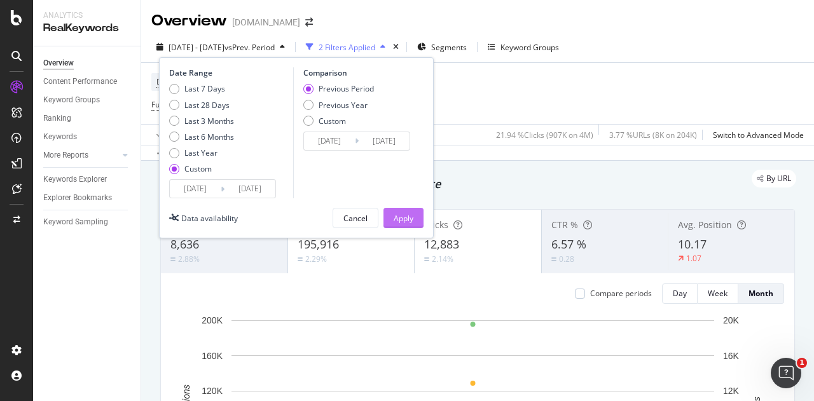
click at [411, 215] on div "Apply" at bounding box center [404, 218] width 20 height 11
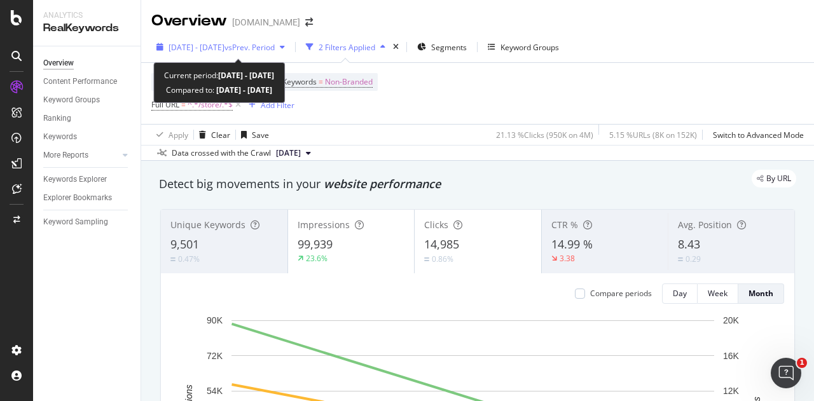
click at [223, 43] on span "[DATE] - [DATE]" at bounding box center [197, 47] width 56 height 11
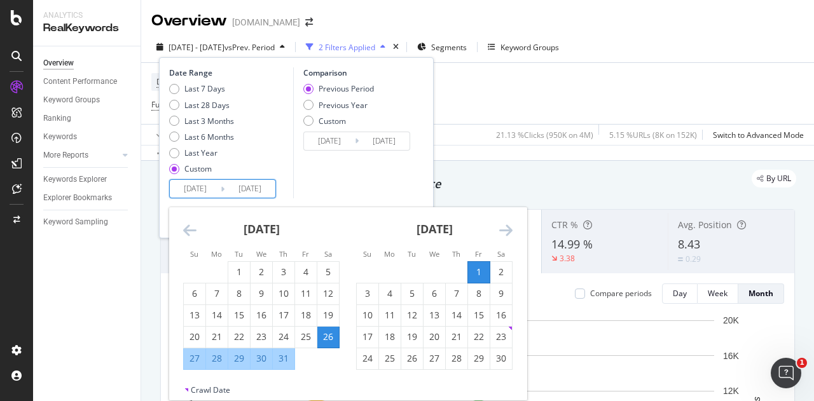
click at [192, 187] on input "[DATE]" at bounding box center [195, 189] width 51 height 18
click at [499, 291] on div "9" at bounding box center [501, 294] width 22 height 13
type input "[DATE]"
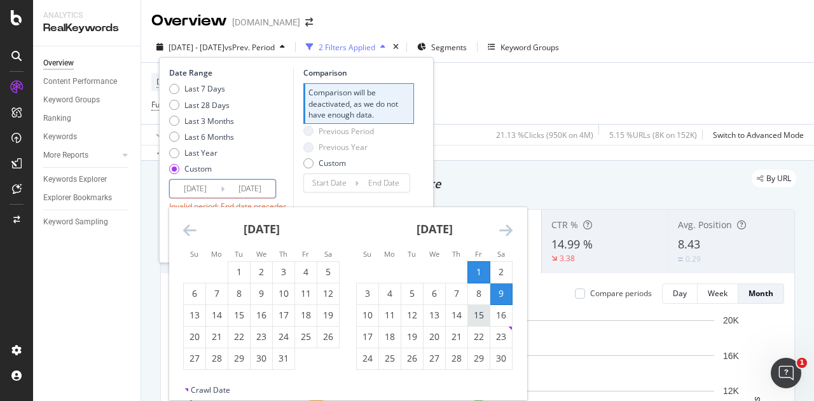
click at [483, 312] on div "15" at bounding box center [479, 315] width 22 height 13
type input "[DATE]"
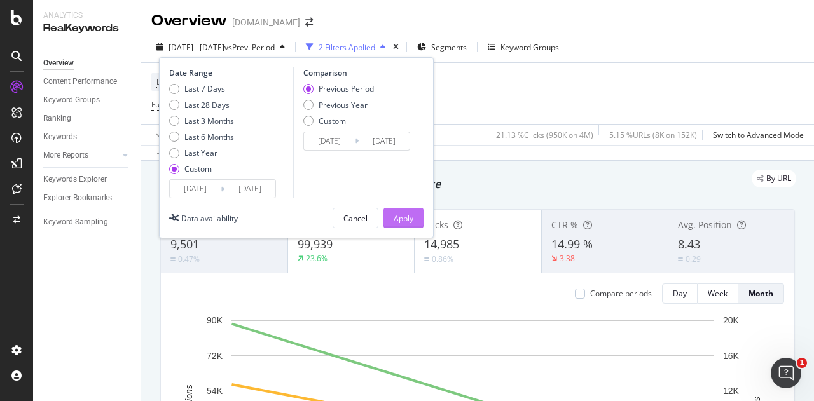
click at [400, 218] on div "Apply" at bounding box center [404, 218] width 20 height 11
